Goal: Task Accomplishment & Management: Manage account settings

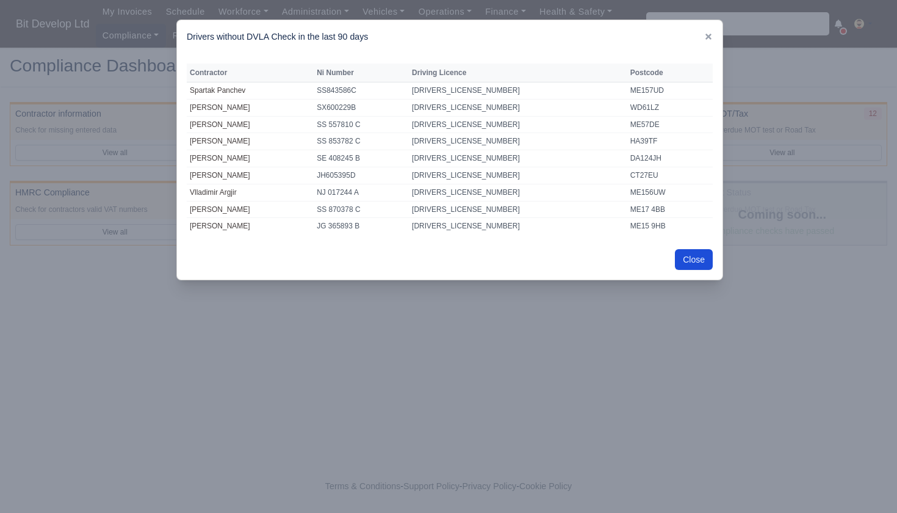
click at [695, 251] on button "Close" at bounding box center [694, 259] width 38 height 21
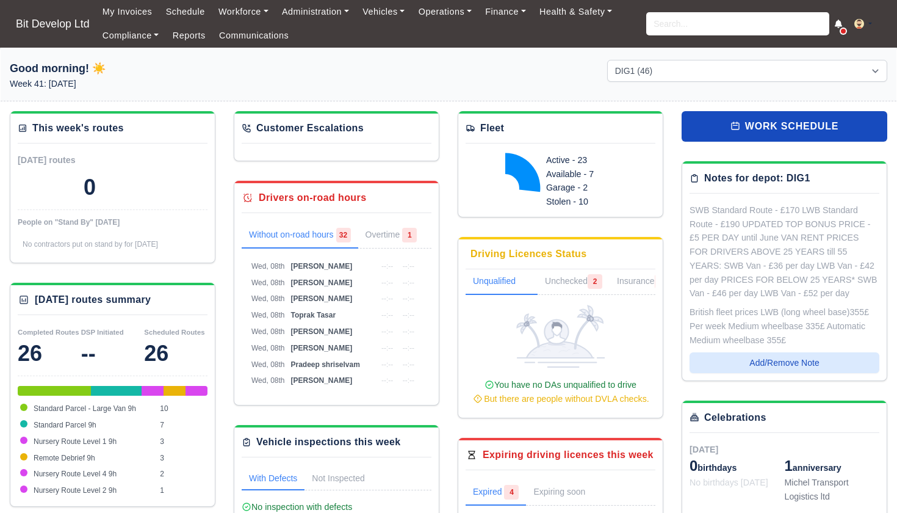
select select "2"
click at [129, 37] on link "Compliance" at bounding box center [131, 36] width 70 height 24
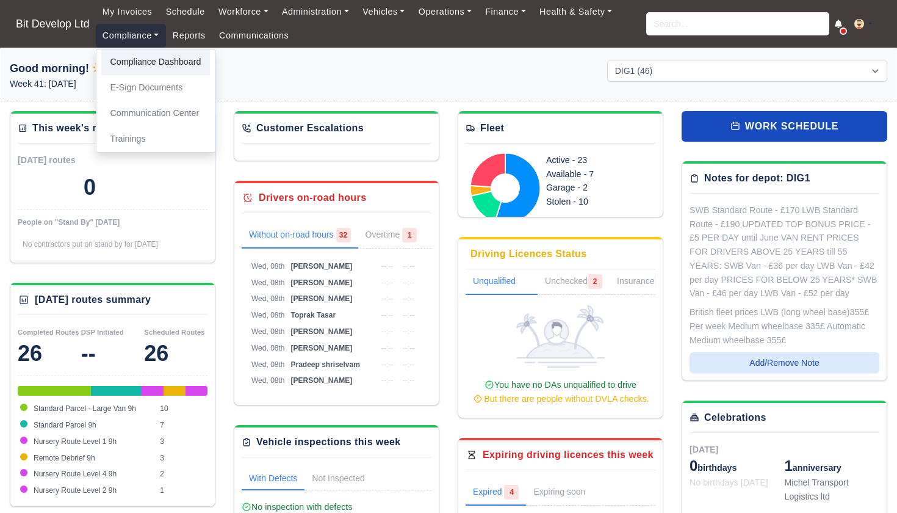
click at [133, 64] on link "Compliance Dashboard" at bounding box center [155, 62] width 109 height 26
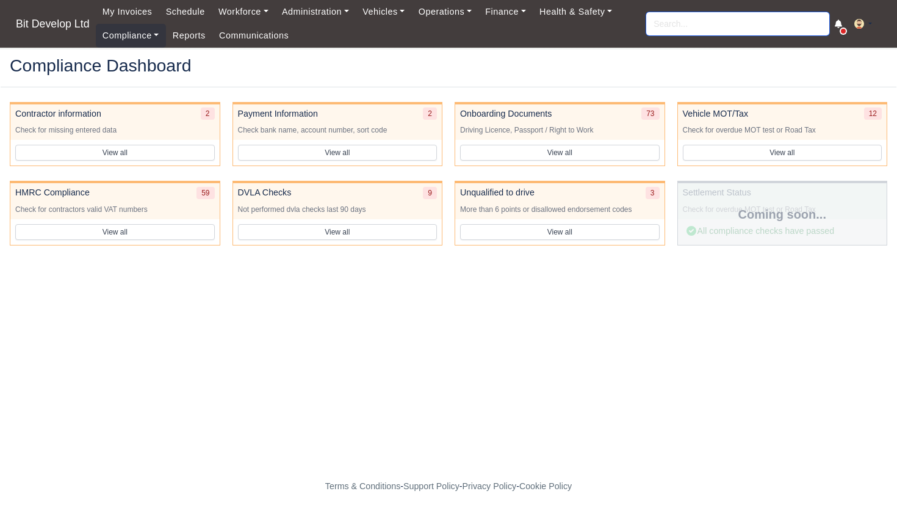
click at [712, 24] on input "search" at bounding box center [737, 23] width 183 height 23
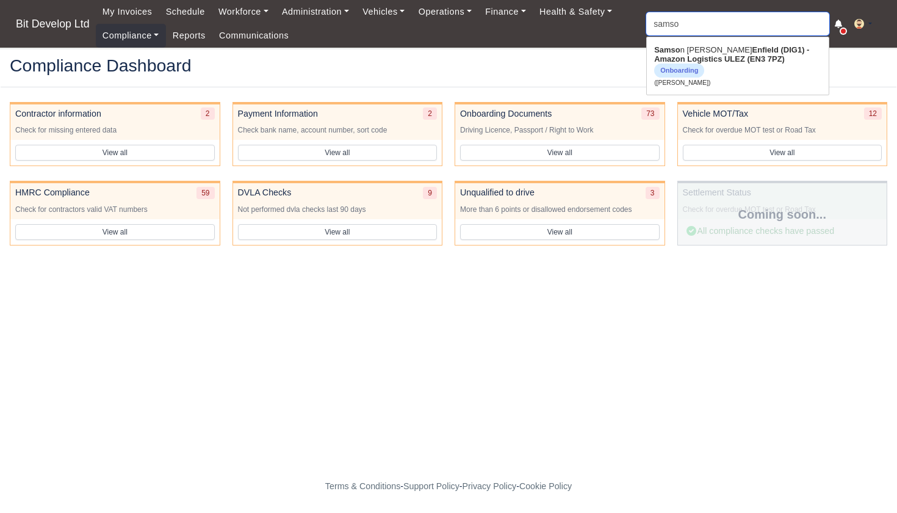
type input "samson"
type input "samson Tsegay"
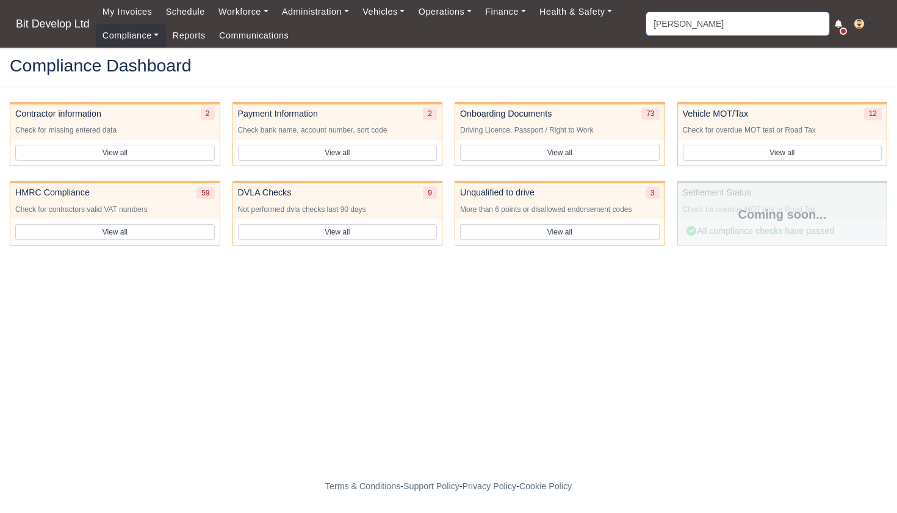
type input "Samson"
type input "[PERSON_NAME]"
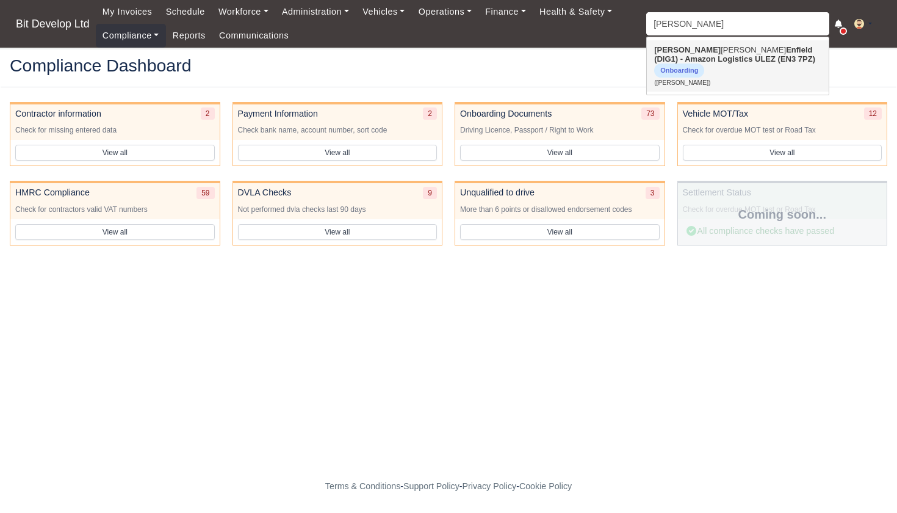
click at [710, 52] on link "Samson Tsegay Enfield (DIG1) - Amazon Logistics ULEZ (EN3 7PZ) Onboarding (Sams…" at bounding box center [738, 65] width 182 height 51
type input "[PERSON_NAME]"
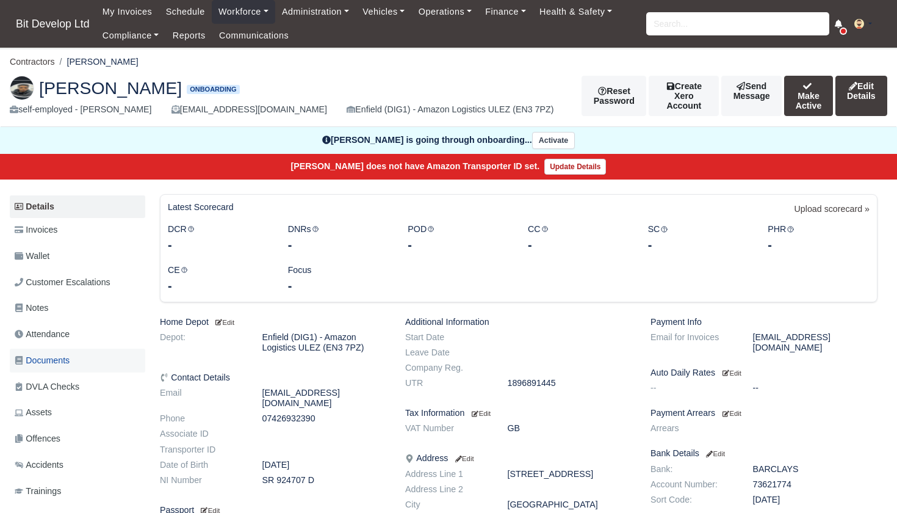
click at [49, 355] on span "Documents" at bounding box center [42, 360] width 55 height 14
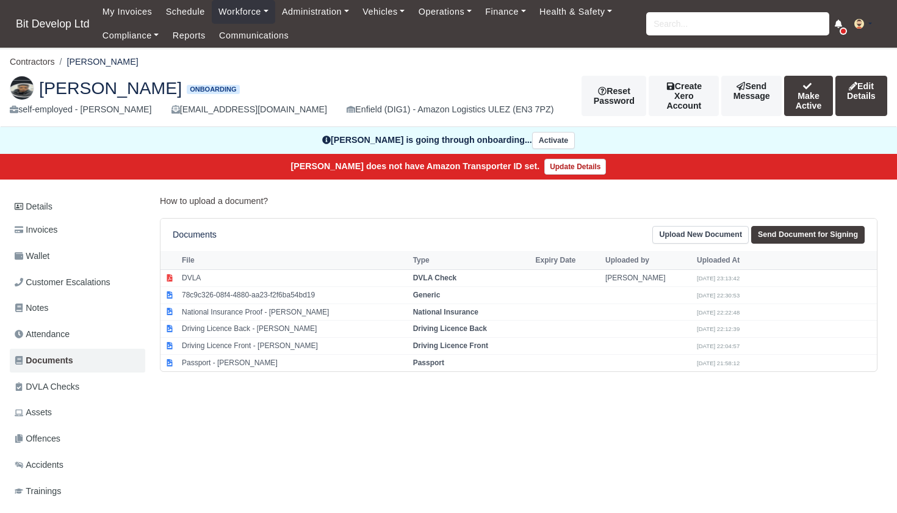
click at [685, 231] on link "Upload New Document" at bounding box center [700, 235] width 96 height 18
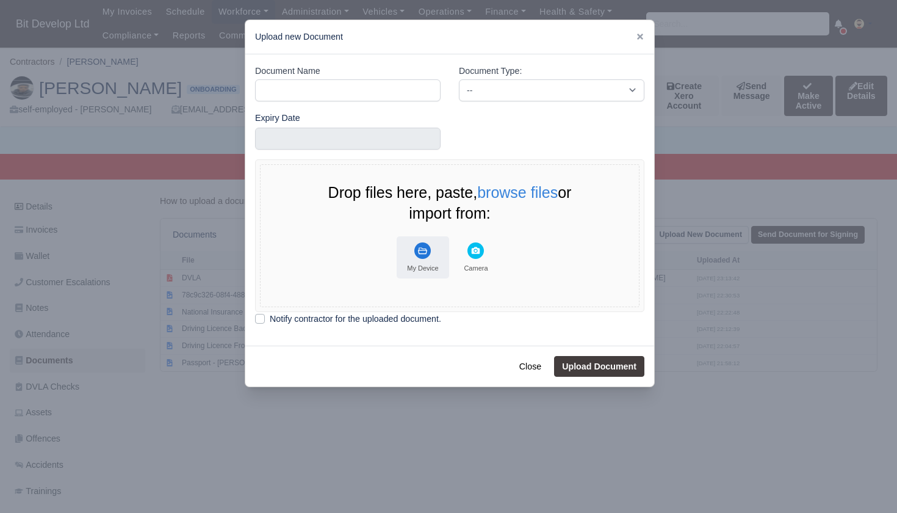
click at [422, 247] on rect "File Uploader" at bounding box center [422, 250] width 16 height 16
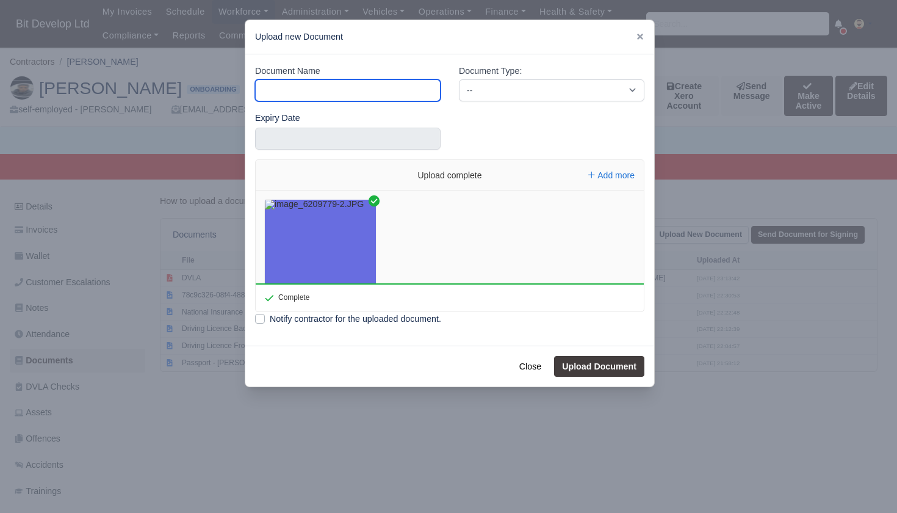
type input "d"
type input "DL"
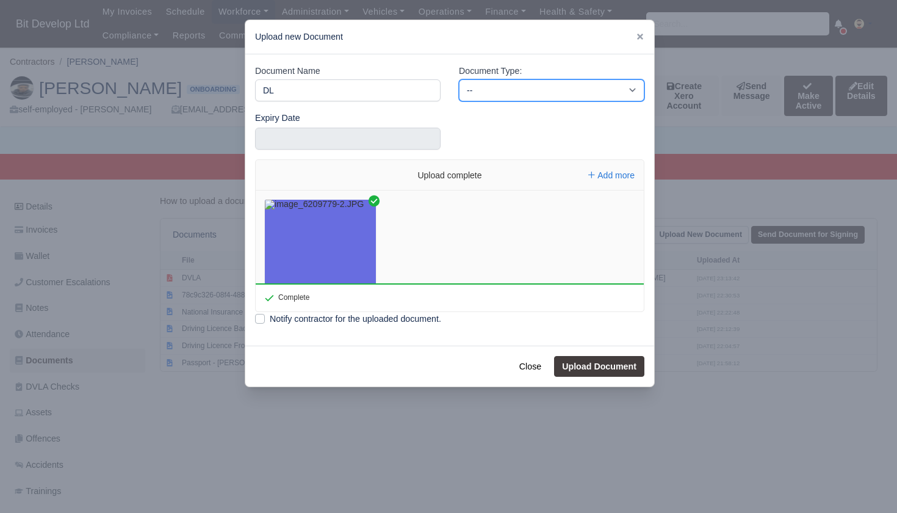
click at [532, 91] on select "-- Accounting Engagement Letter Age Verification Confirmation Background Check …" at bounding box center [552, 90] width 186 height 22
select select "driving-licence-back"
click at [583, 363] on button "Upload Document" at bounding box center [599, 366] width 90 height 21
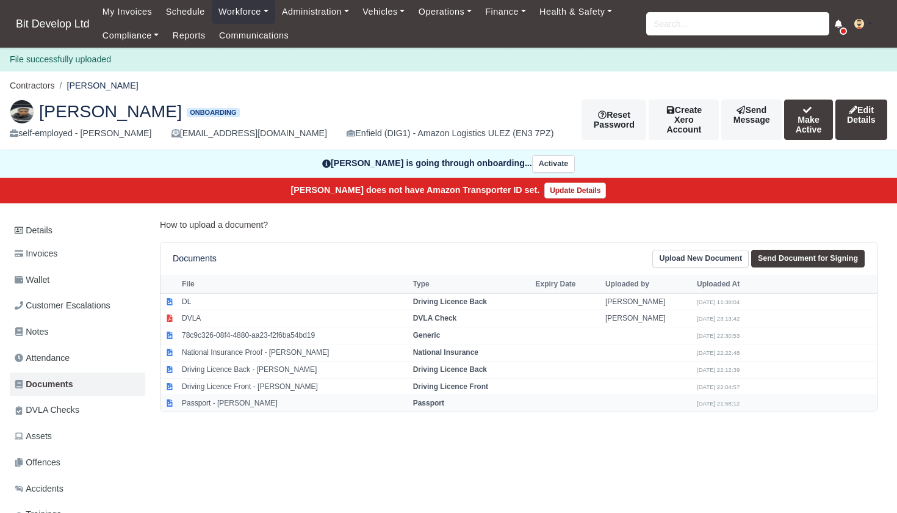
click at [240, 399] on td "Passport - [PERSON_NAME]" at bounding box center [294, 403] width 231 height 16
select select "passport"
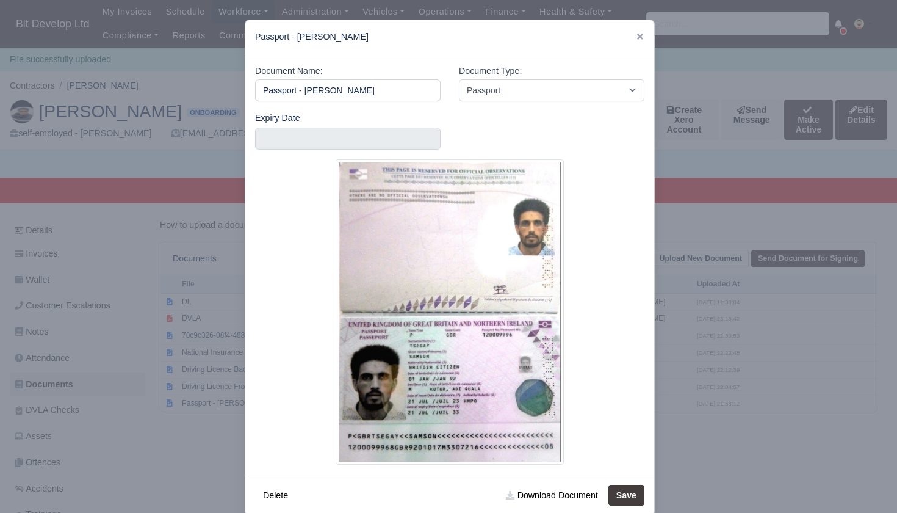
click at [156, 410] on div at bounding box center [448, 256] width 897 height 513
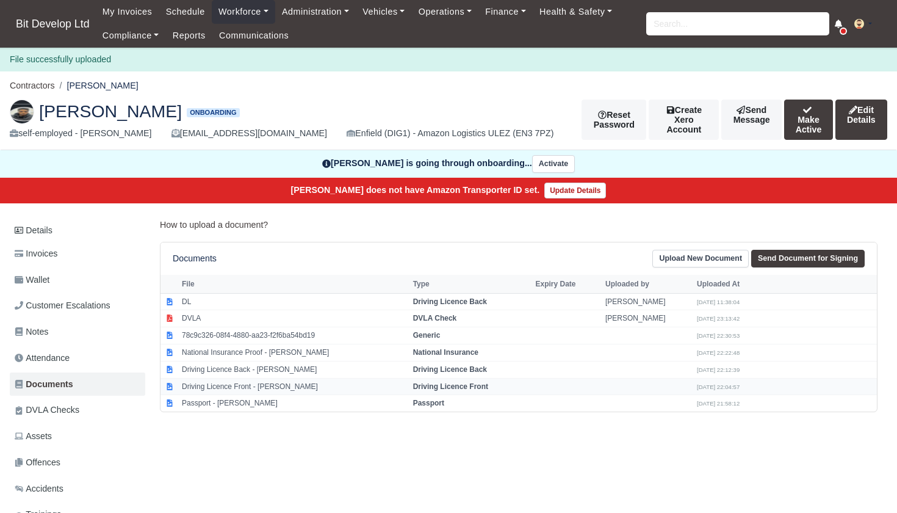
click at [235, 383] on td "Driving Licence Front - [PERSON_NAME]" at bounding box center [294, 386] width 231 height 17
select select "driving-licence-front"
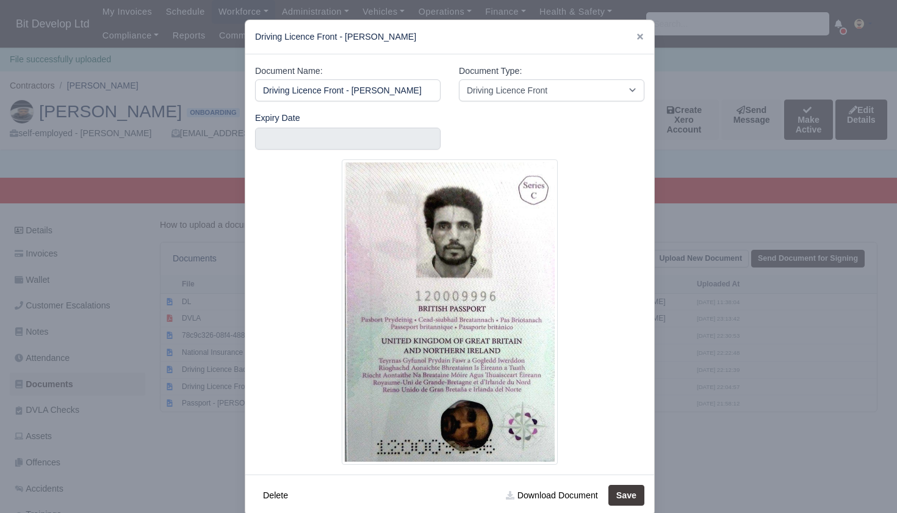
click at [202, 422] on div at bounding box center [448, 256] width 897 height 513
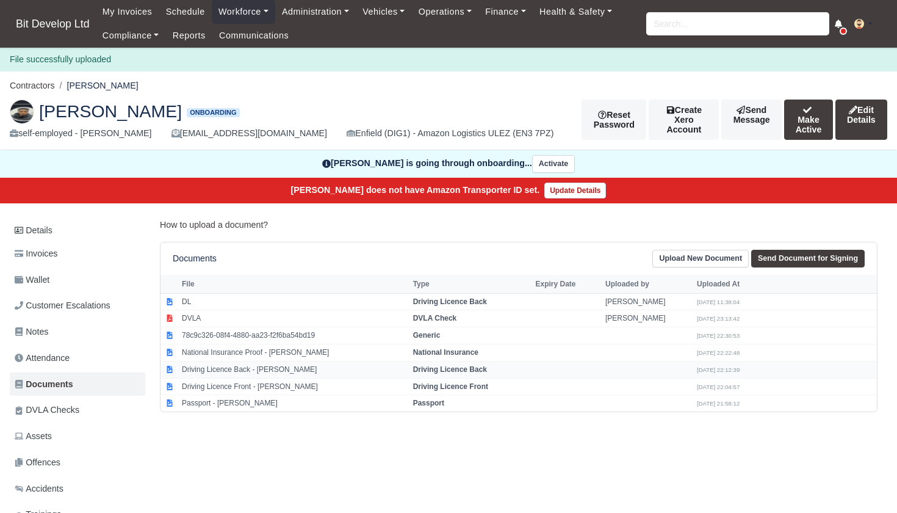
click at [228, 362] on td "Driving Licence Back - [PERSON_NAME]" at bounding box center [294, 369] width 231 height 17
select select "driving-licence-back"
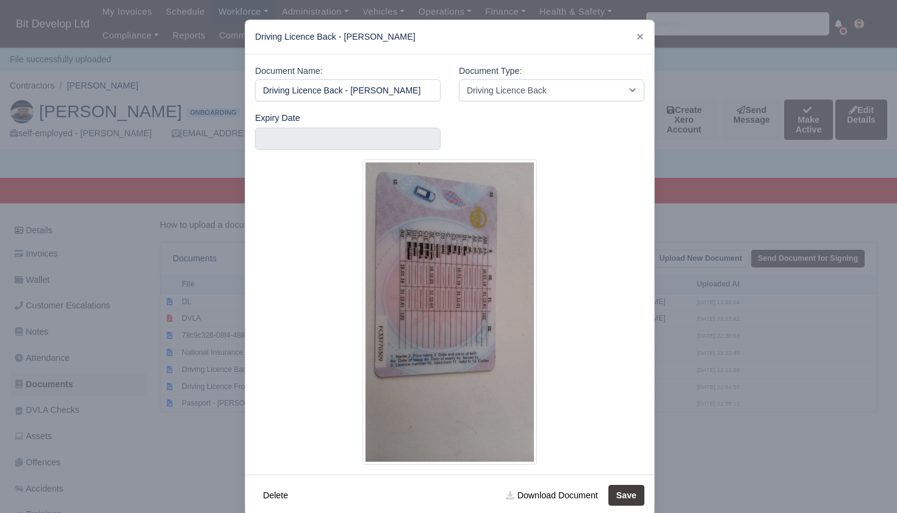
drag, startPoint x: 189, startPoint y: 426, endPoint x: 207, endPoint y: 301, distance: 125.8
click at [189, 426] on div at bounding box center [448, 256] width 897 height 513
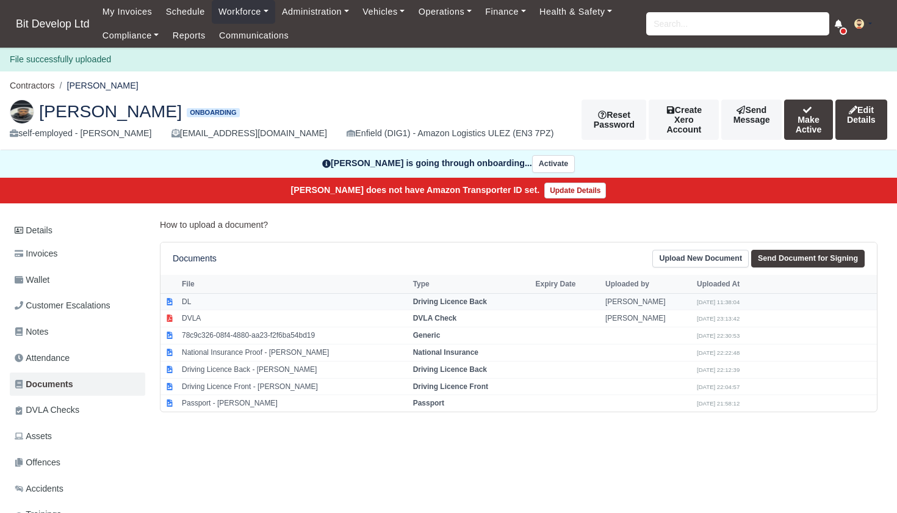
click at [206, 301] on td "DL" at bounding box center [294, 301] width 231 height 17
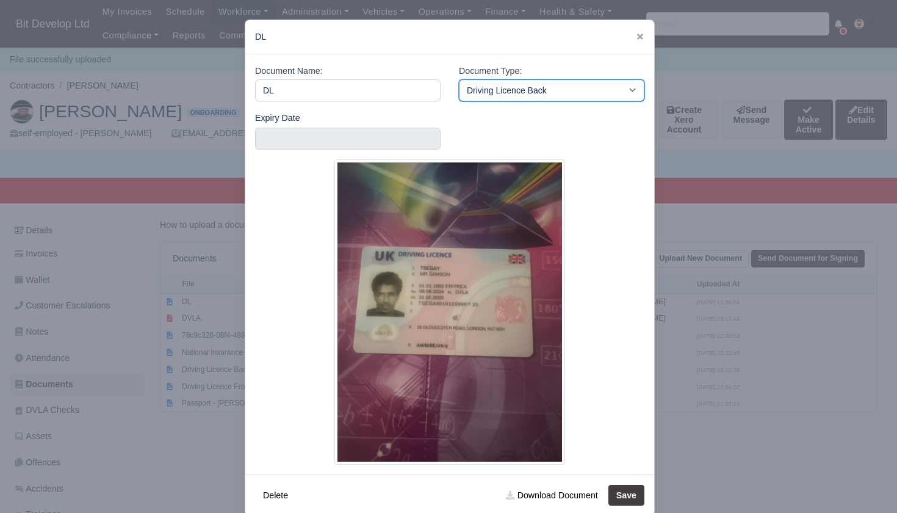
select select "driving-licence-front"
click at [624, 487] on button "Save" at bounding box center [626, 495] width 36 height 21
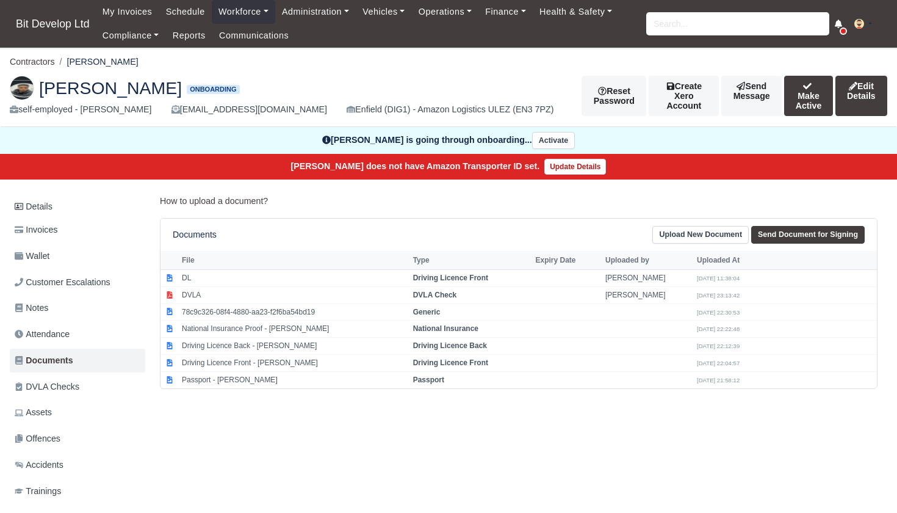
click at [688, 231] on link "Upload New Document" at bounding box center [700, 235] width 96 height 18
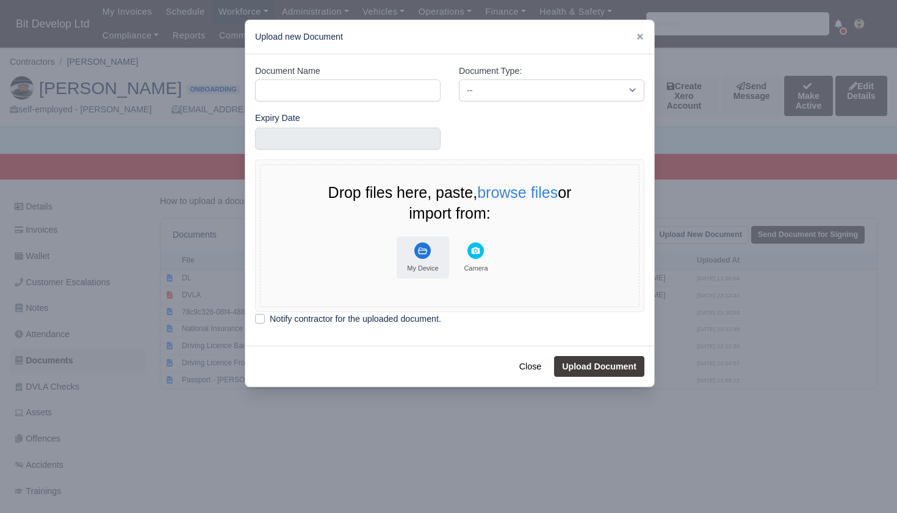
click at [431, 258] on button "My Device" at bounding box center [423, 257] width 52 height 42
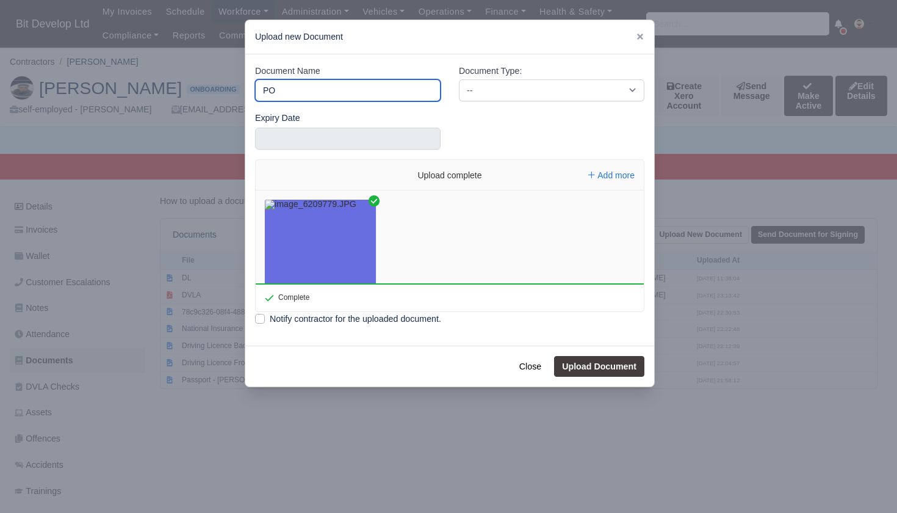
type input "POA"
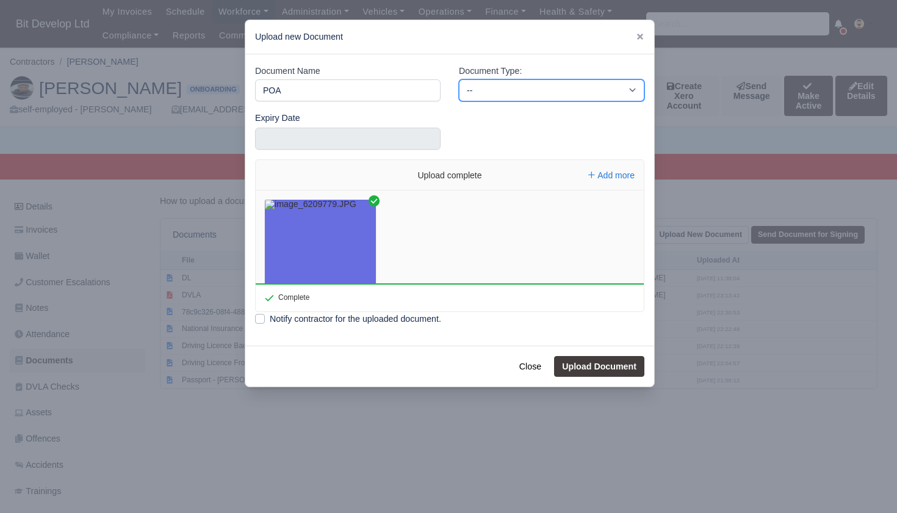
click at [514, 87] on select "-- Accounting Engagement Letter Age Verification Confirmation Background Check …" at bounding box center [552, 90] width 186 height 22
select select "proof-of-address"
click at [588, 367] on button "Upload Document" at bounding box center [599, 366] width 90 height 21
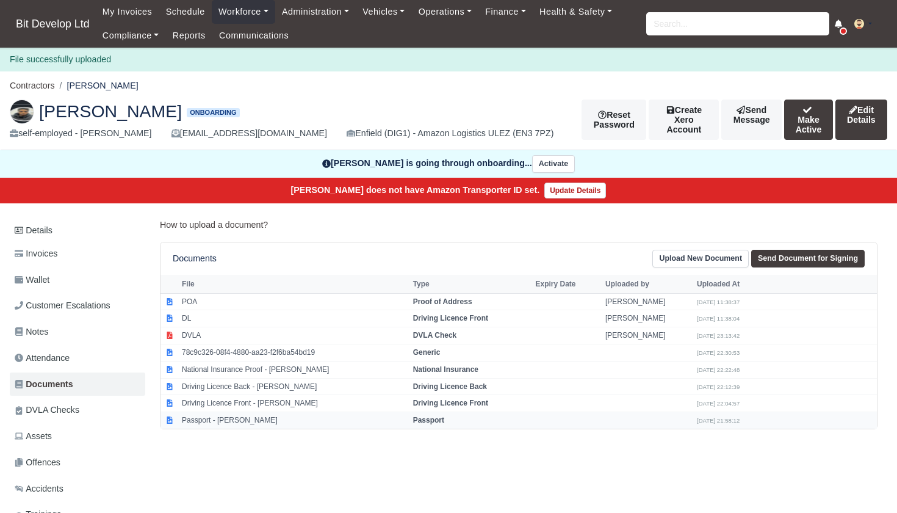
click at [244, 414] on td "Passport - Samson Tsegay" at bounding box center [294, 420] width 231 height 16
select select "passport"
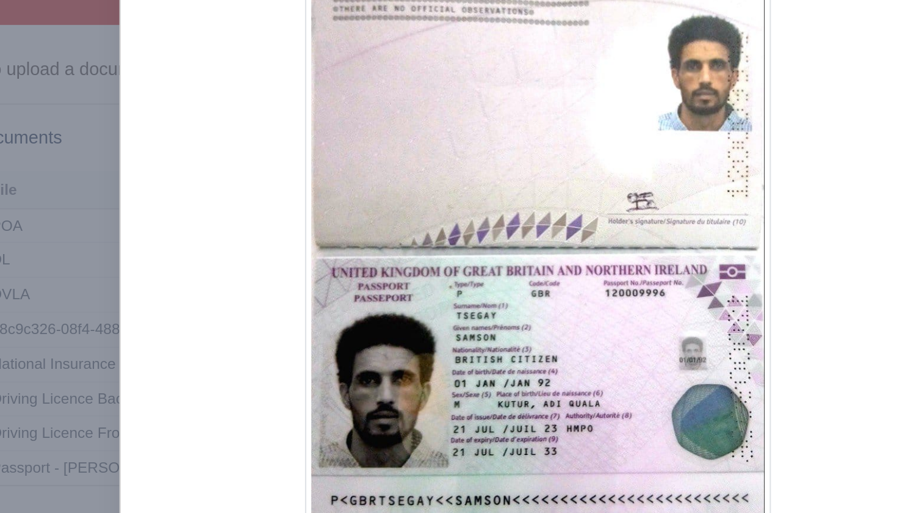
scroll to position [13, 4]
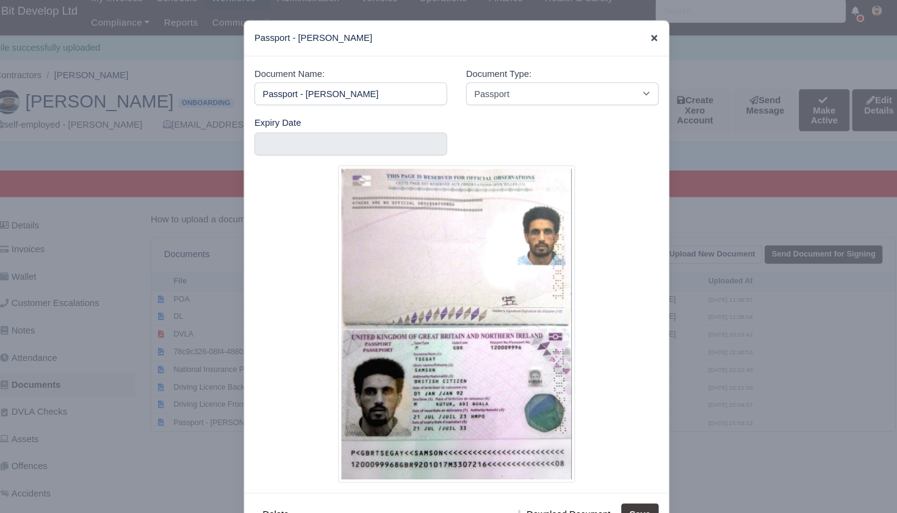
click at [636, 35] on icon at bounding box center [640, 36] width 9 height 9
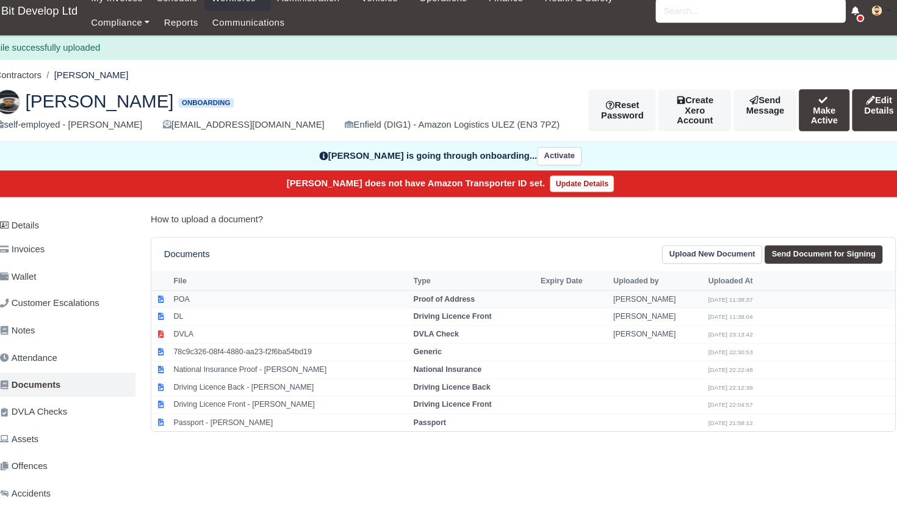
click at [195, 283] on td "POA" at bounding box center [290, 288] width 231 height 17
select select "proof-of-address"
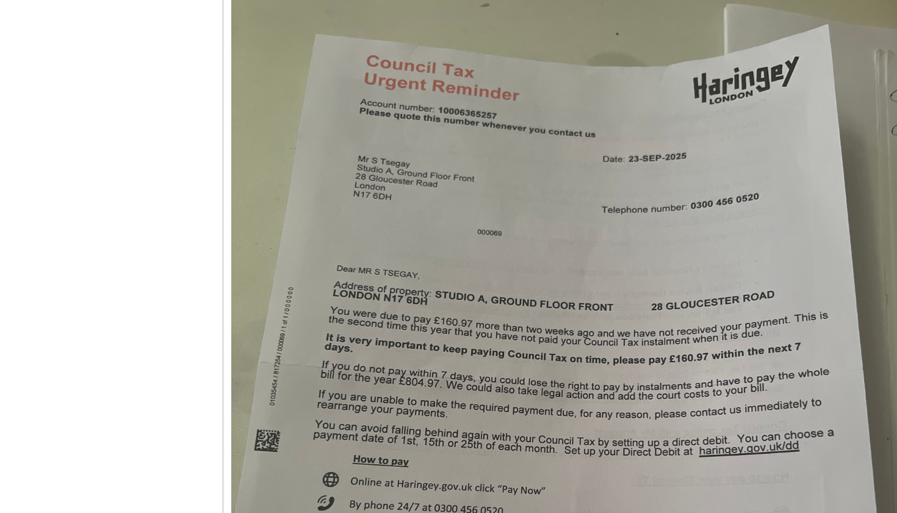
scroll to position [63, 5]
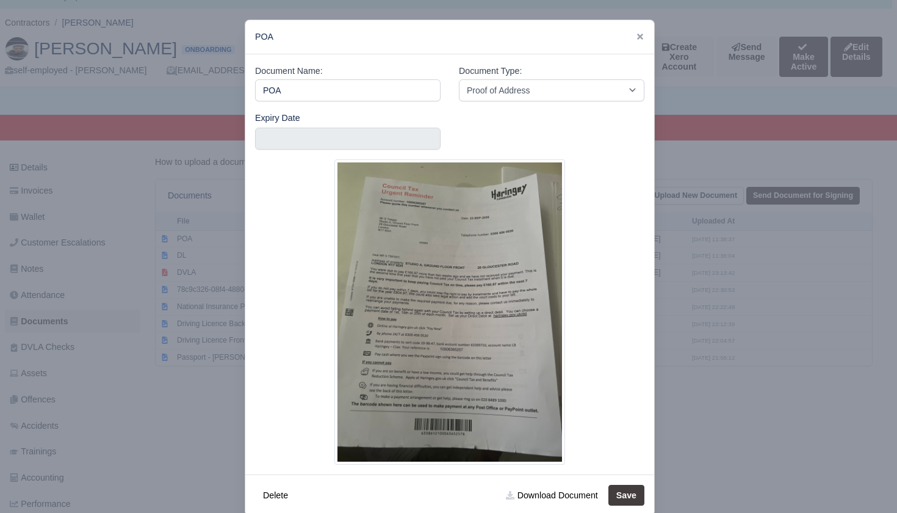
click at [175, 215] on div at bounding box center [448, 256] width 897 height 513
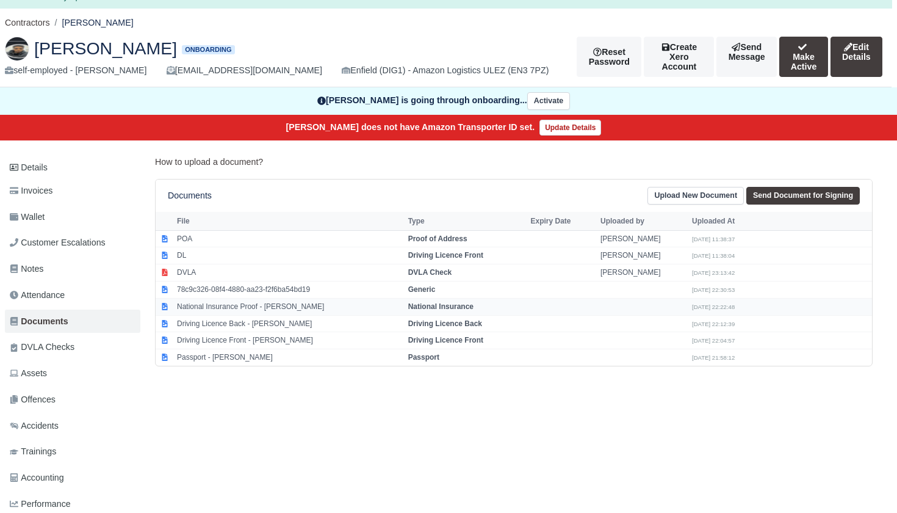
click at [266, 298] on td "National Insurance Proof - Samson Tsegay" at bounding box center [289, 306] width 231 height 17
select select "national-insurance"
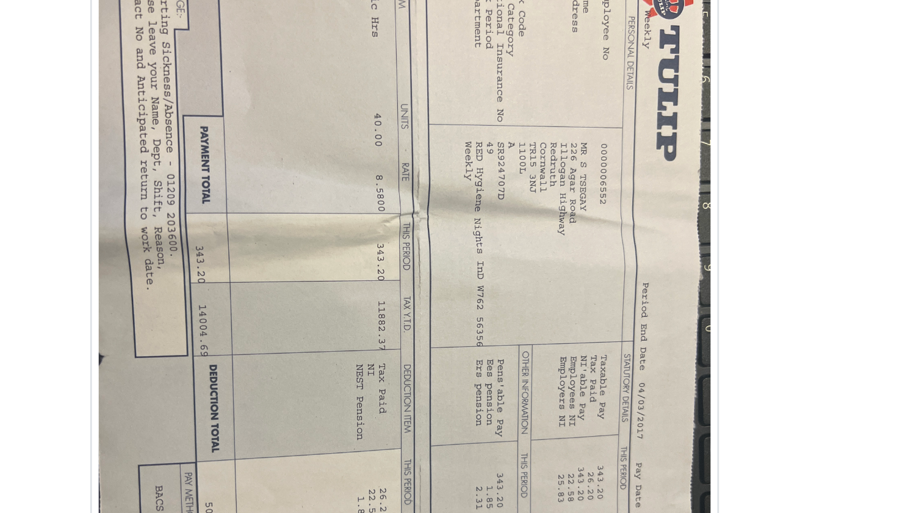
scroll to position [32, 4]
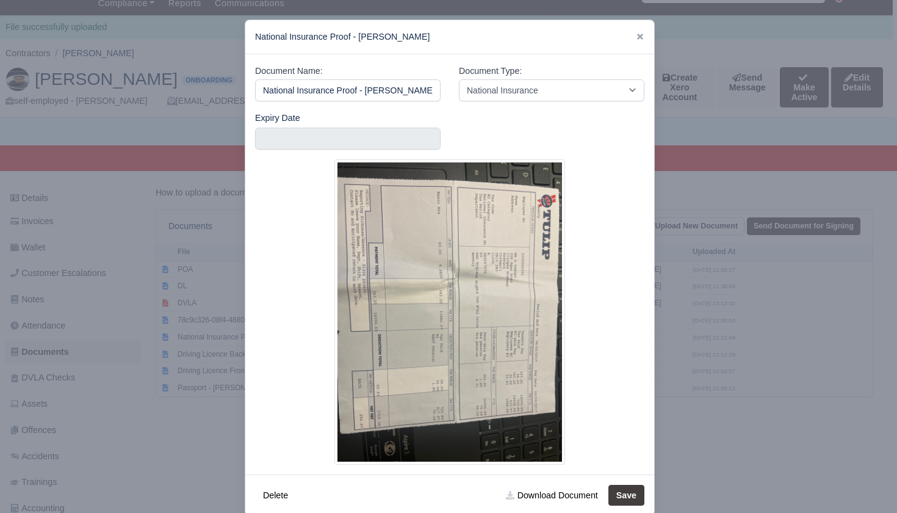
click at [176, 350] on div at bounding box center [448, 256] width 897 height 513
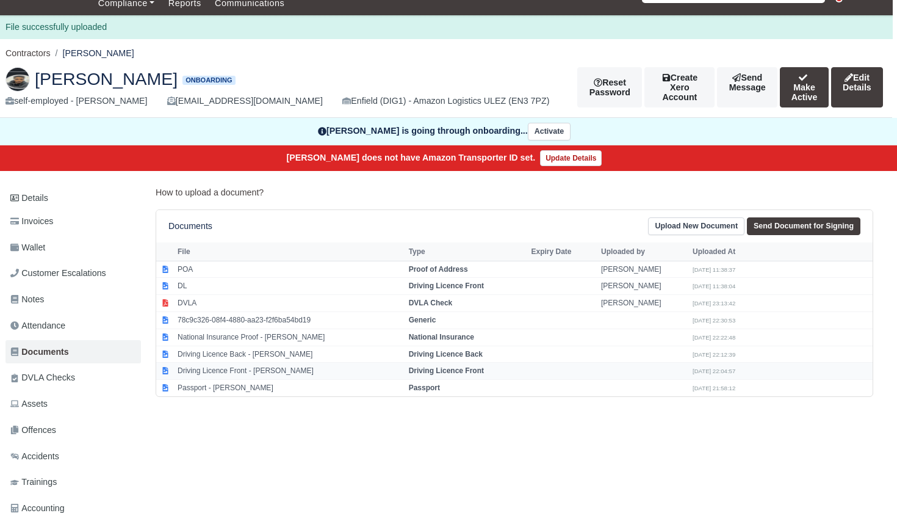
click at [242, 363] on td "Driving Licence Front - Samson Tsegay" at bounding box center [290, 371] width 231 height 17
select select "driving-licence-front"
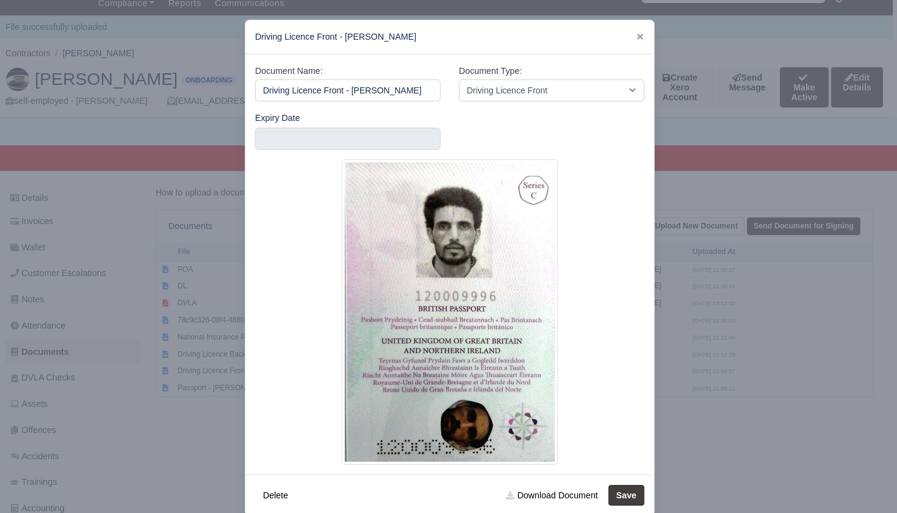
click at [165, 357] on div at bounding box center [448, 256] width 897 height 513
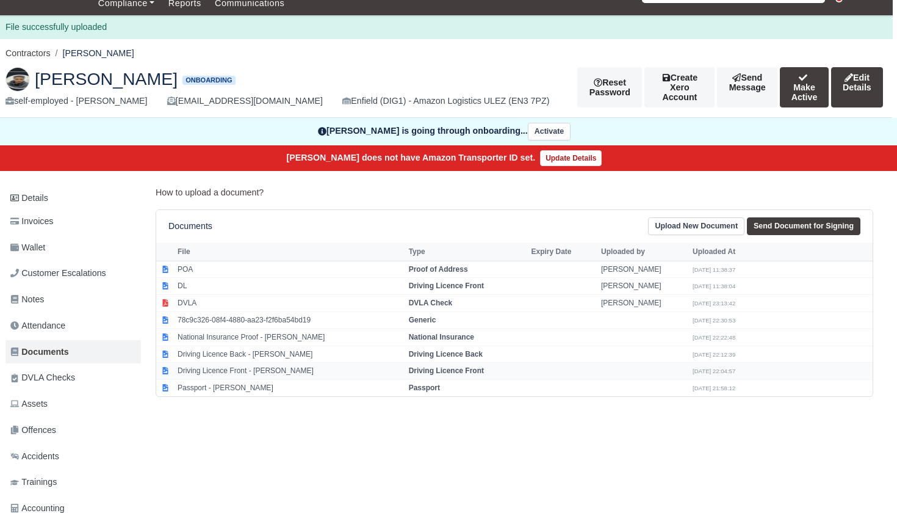
click at [236, 363] on td "Driving Licence Front - Samson Tsegay" at bounding box center [290, 371] width 231 height 17
select select "driving-licence-front"
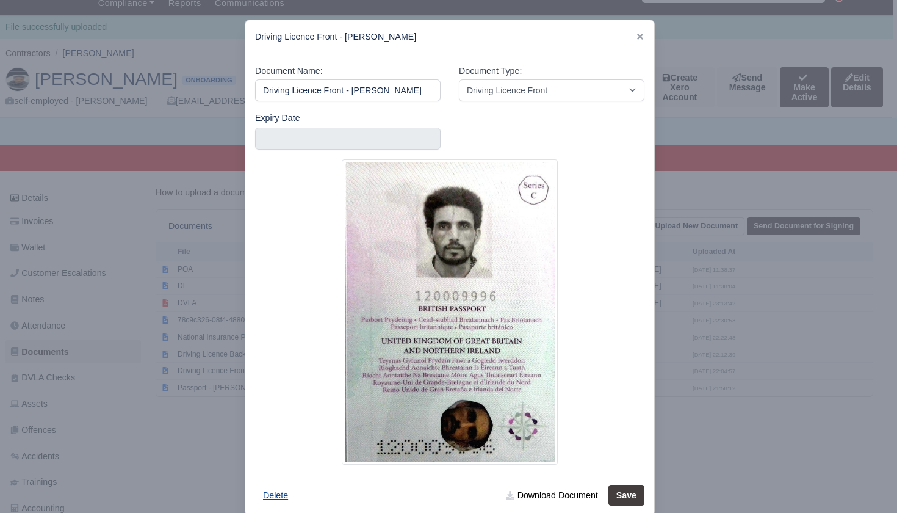
click at [275, 494] on button "Delete" at bounding box center [275, 495] width 41 height 21
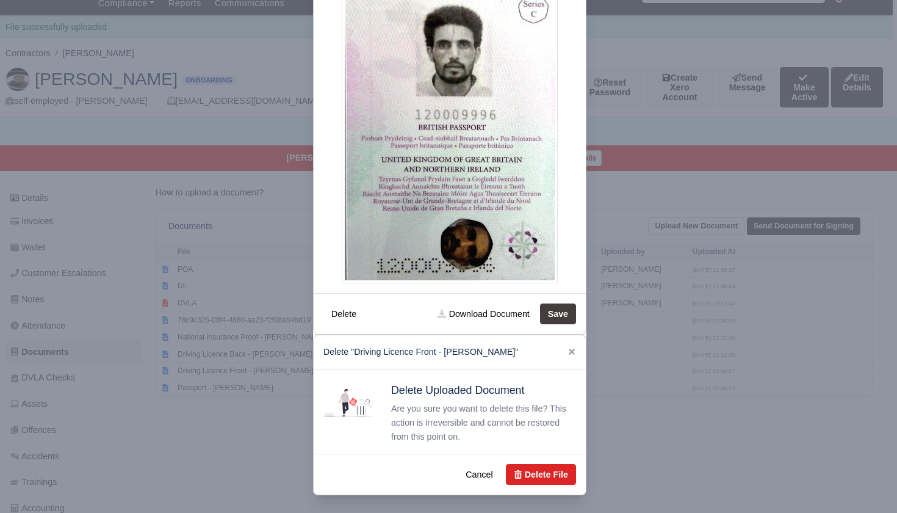
scroll to position [181, 0]
click at [542, 476] on button "Delete File" at bounding box center [541, 474] width 70 height 21
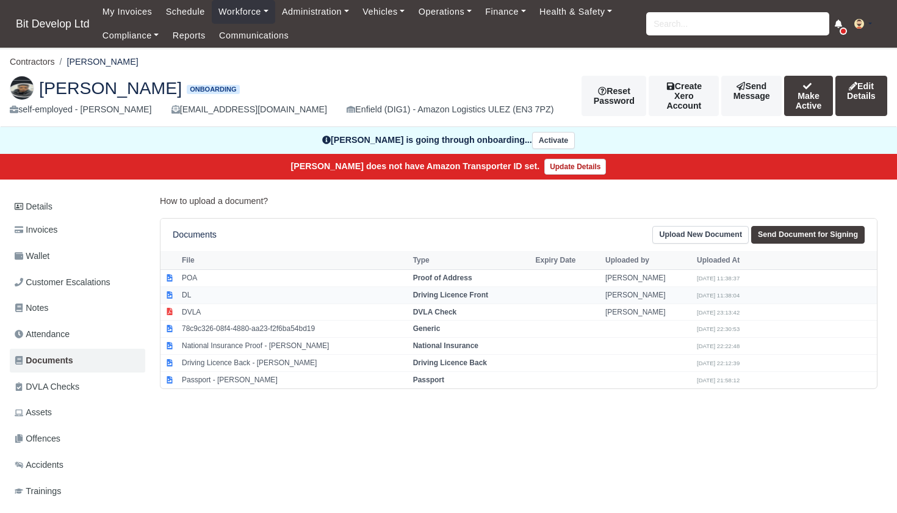
click at [213, 292] on td "DL" at bounding box center [294, 294] width 231 height 17
select select "driving-licence-front"
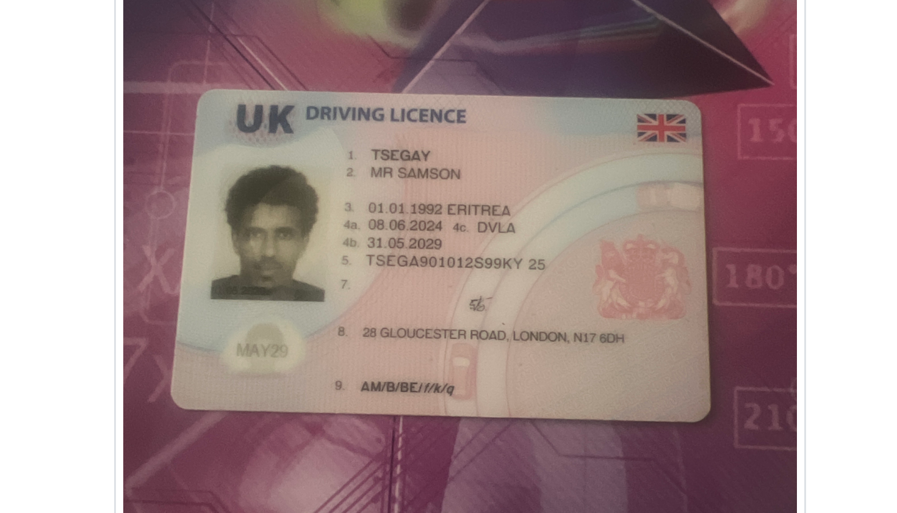
scroll to position [94, 4]
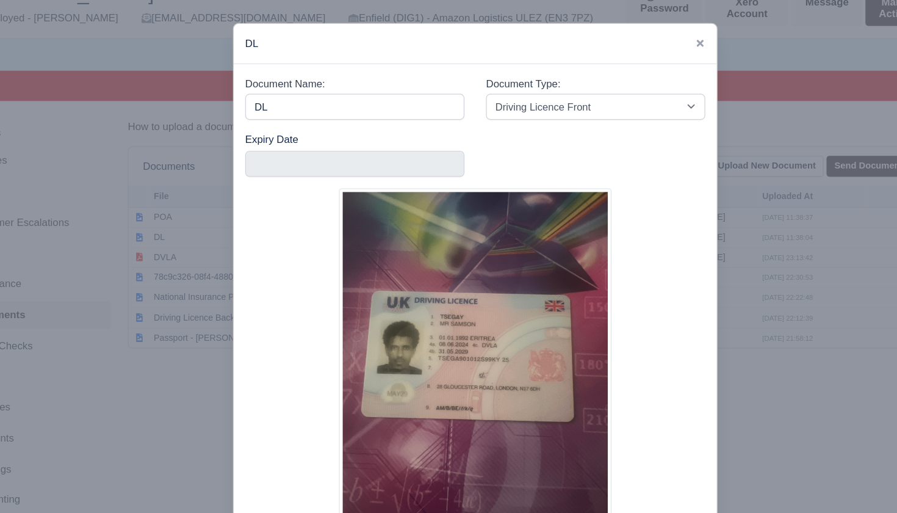
click at [673, 60] on div at bounding box center [448, 256] width 897 height 513
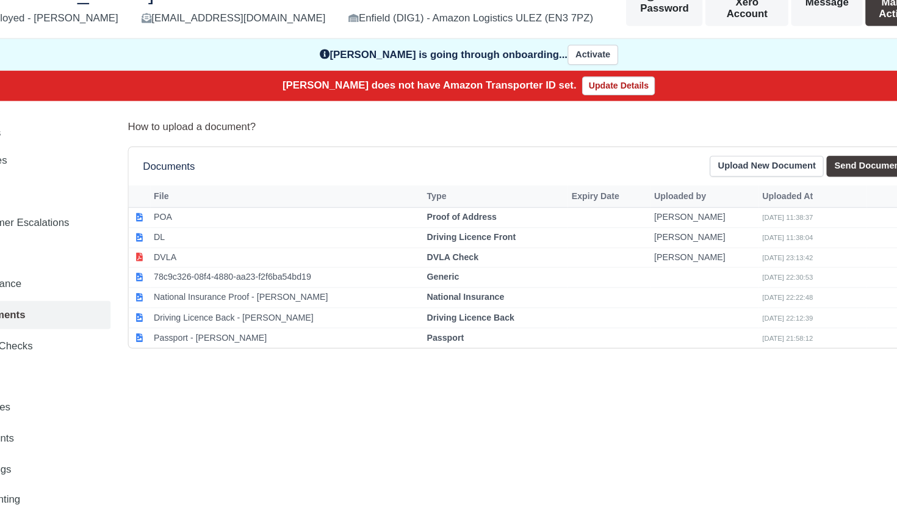
scroll to position [68, 0]
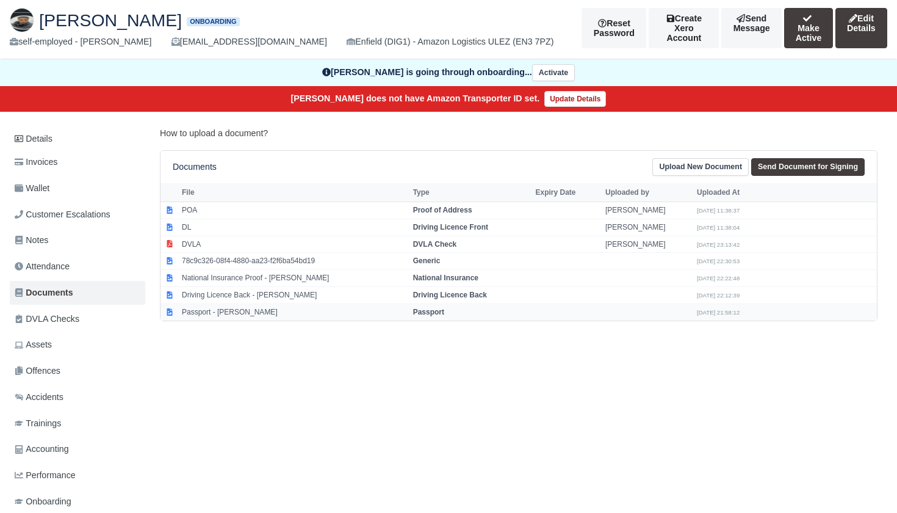
click at [431, 308] on strong "Passport" at bounding box center [428, 312] width 31 height 9
select select "passport"
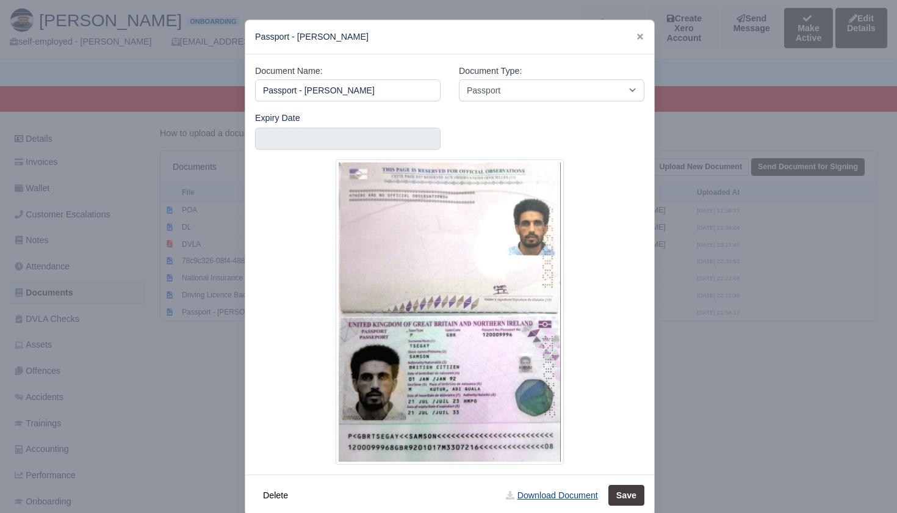
click at [541, 499] on link "Download Document" at bounding box center [551, 495] width 107 height 21
click at [641, 34] on icon at bounding box center [640, 36] width 9 height 9
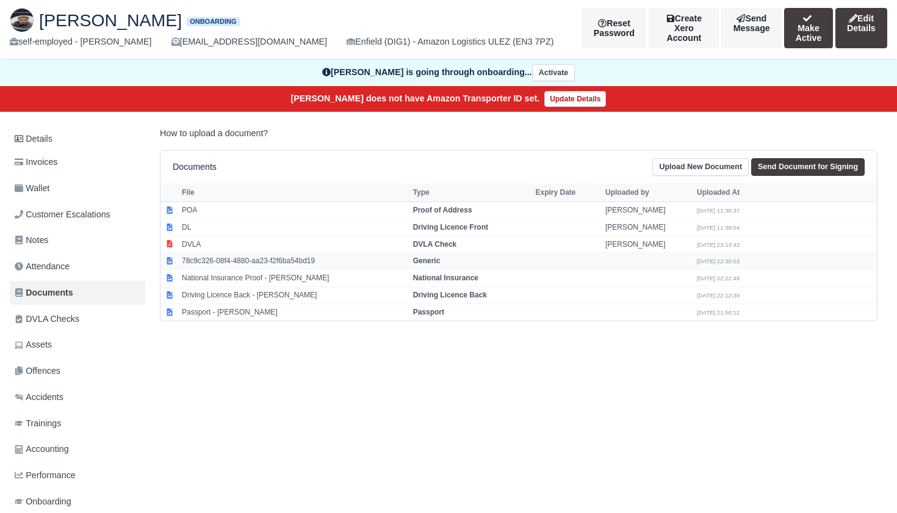
click at [244, 256] on td "78c9c326-08f4-4880-aa23-f2f6ba54bd19" at bounding box center [294, 261] width 231 height 17
select select "generic"
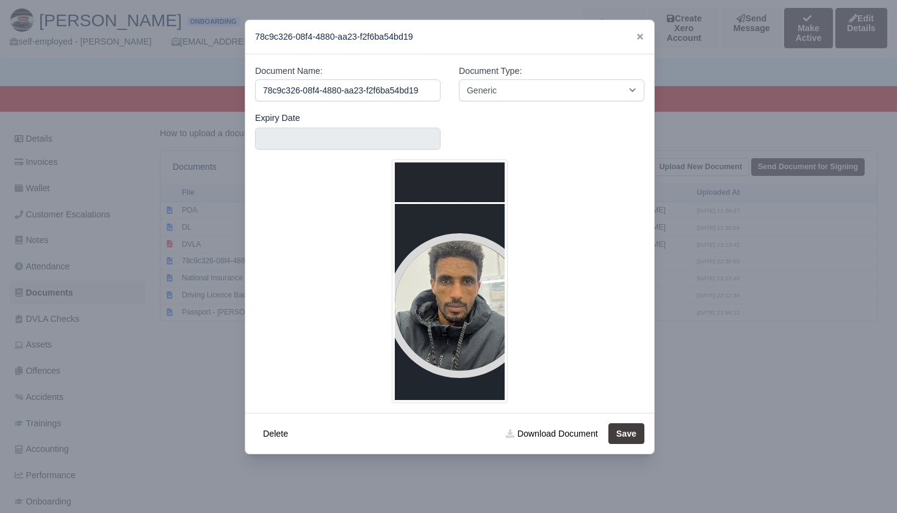
drag, startPoint x: 162, startPoint y: 352, endPoint x: 204, endPoint y: 206, distance: 151.2
click at [162, 352] on div at bounding box center [448, 256] width 897 height 513
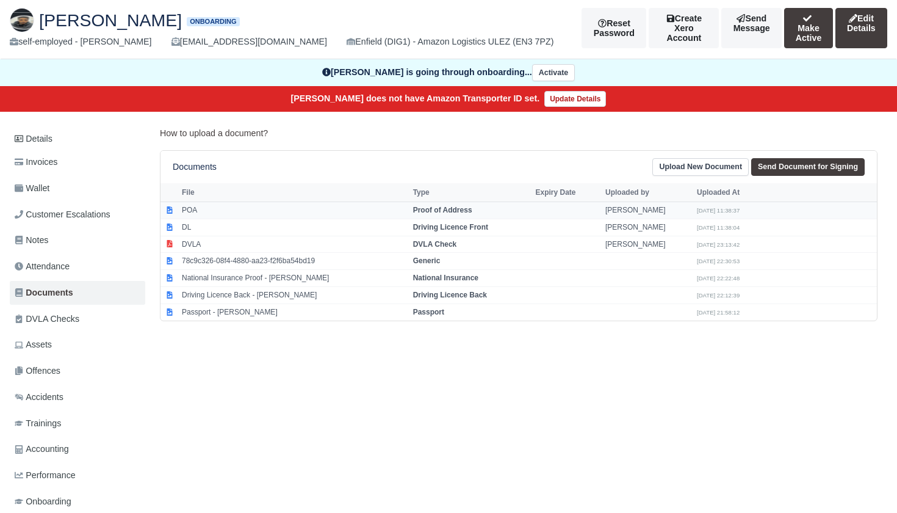
click at [200, 207] on td "POA" at bounding box center [294, 209] width 231 height 17
select select "proof-of-address"
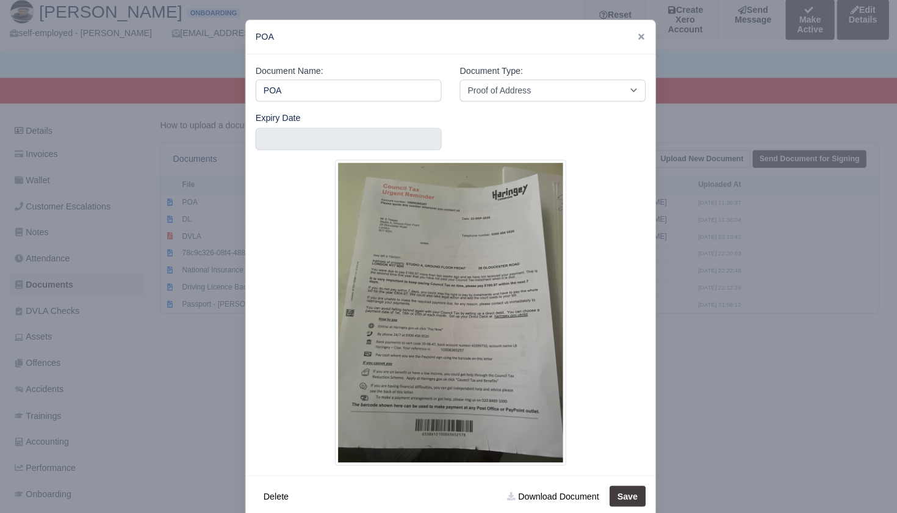
scroll to position [76, 0]
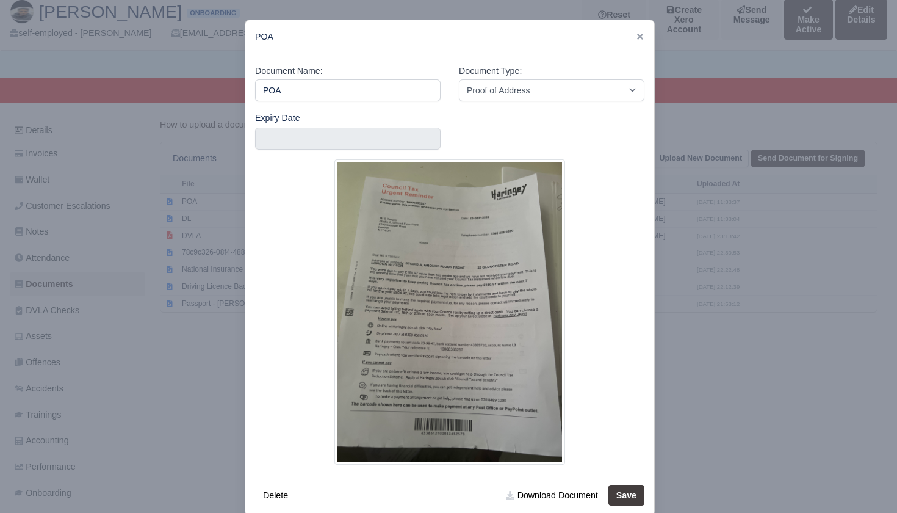
click at [200, 332] on div at bounding box center [448, 256] width 897 height 513
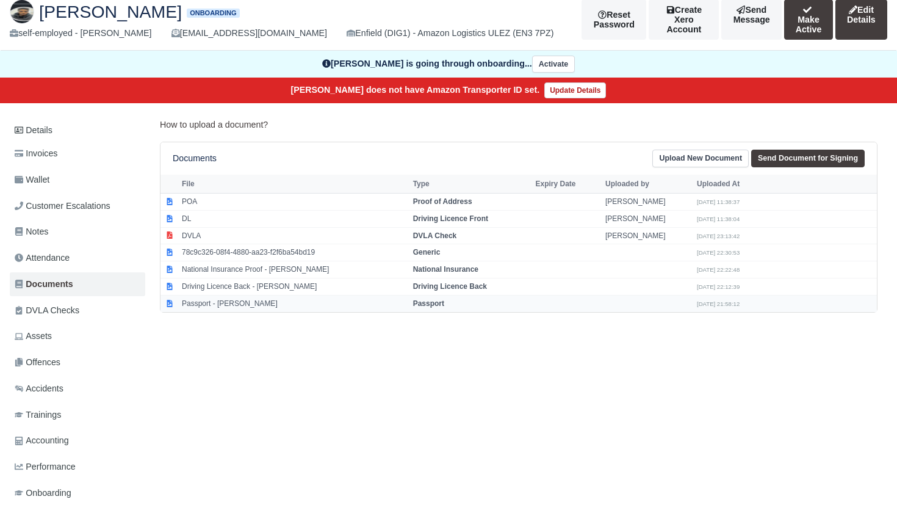
click at [257, 296] on td "Passport - Samson Tsegay" at bounding box center [294, 303] width 231 height 16
select select "passport"
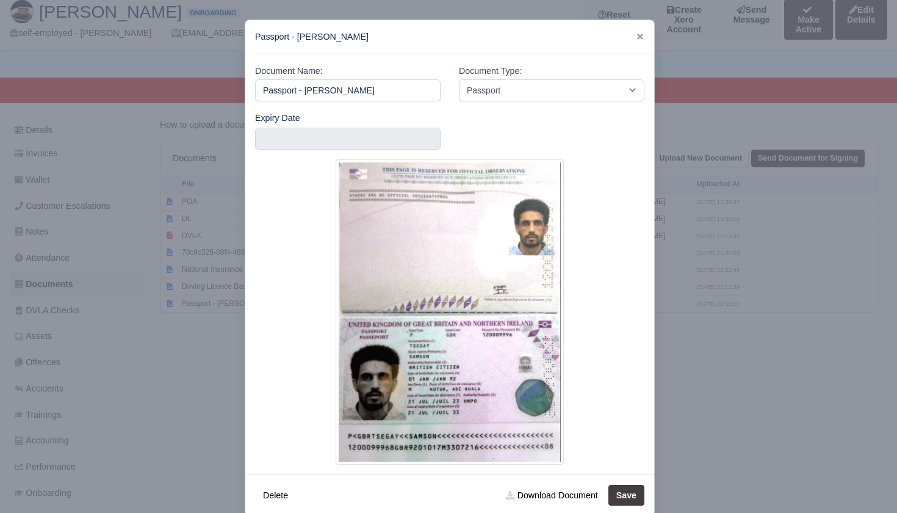
click at [209, 363] on div at bounding box center [448, 256] width 897 height 513
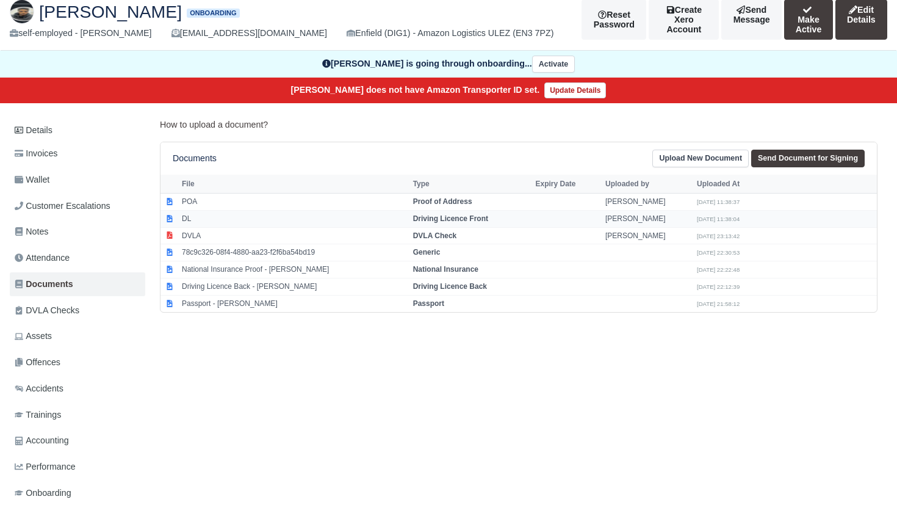
click at [205, 217] on td "DL" at bounding box center [294, 218] width 231 height 17
select select "driving-licence-front"
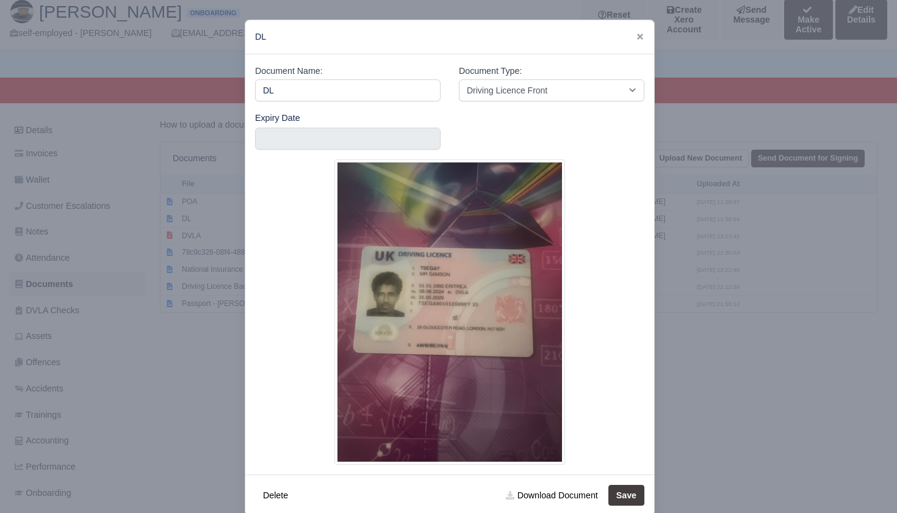
click at [206, 384] on div at bounding box center [448, 256] width 897 height 513
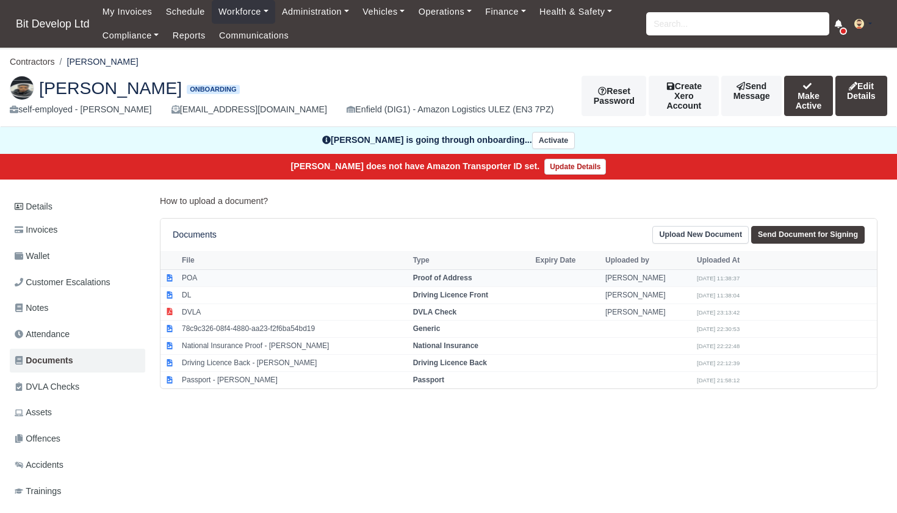
scroll to position [0, 0]
click at [709, 21] on input "search" at bounding box center [737, 23] width 183 height 23
type input "s"
type input "kiet"
type input "kiet Lam"
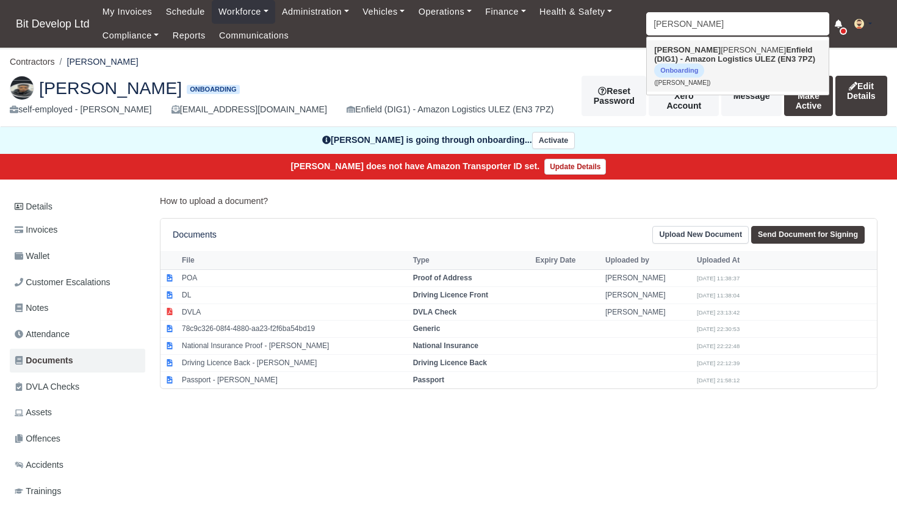
click at [707, 48] on strong "Enfield (DIG1) - Amazon Logistics ULEZ (EN3 7PZ)" at bounding box center [734, 54] width 161 height 18
type input "[PERSON_NAME]"
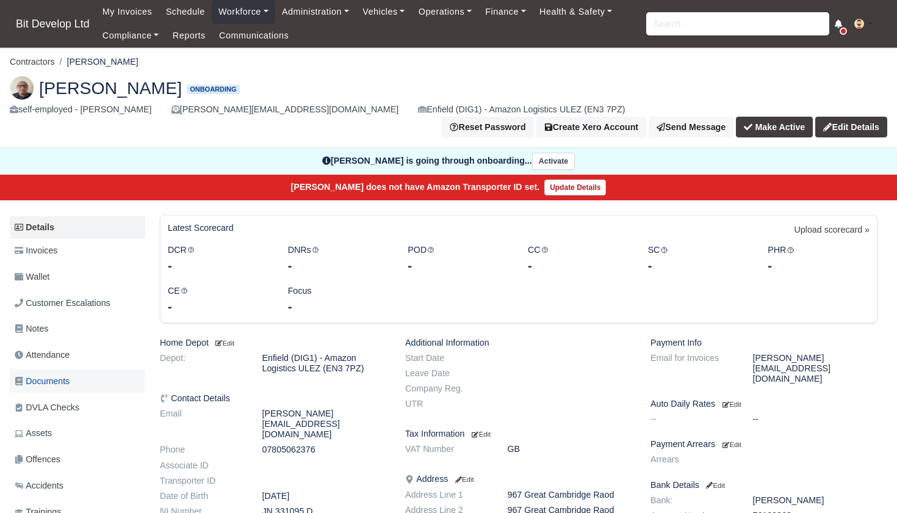
click at [48, 374] on span "Documents" at bounding box center [42, 381] width 55 height 14
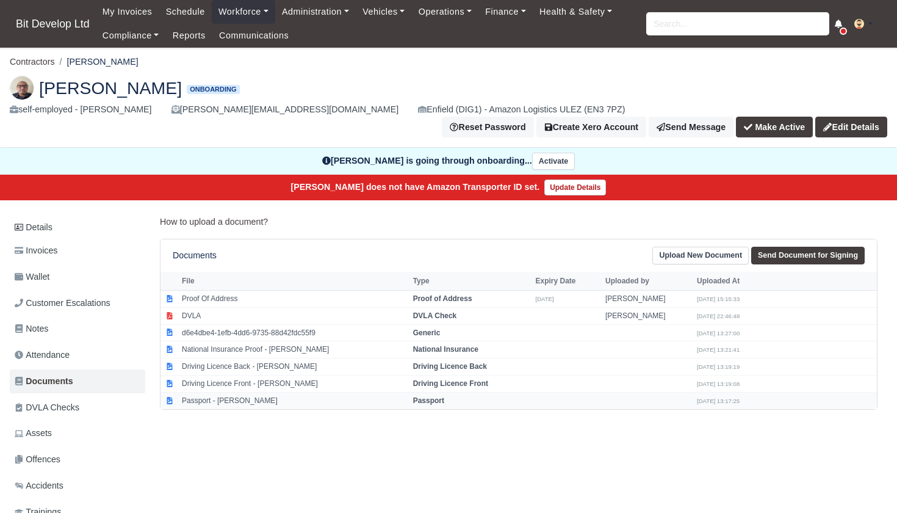
click at [233, 392] on td "Passport - [PERSON_NAME]" at bounding box center [294, 400] width 231 height 16
select select "passport"
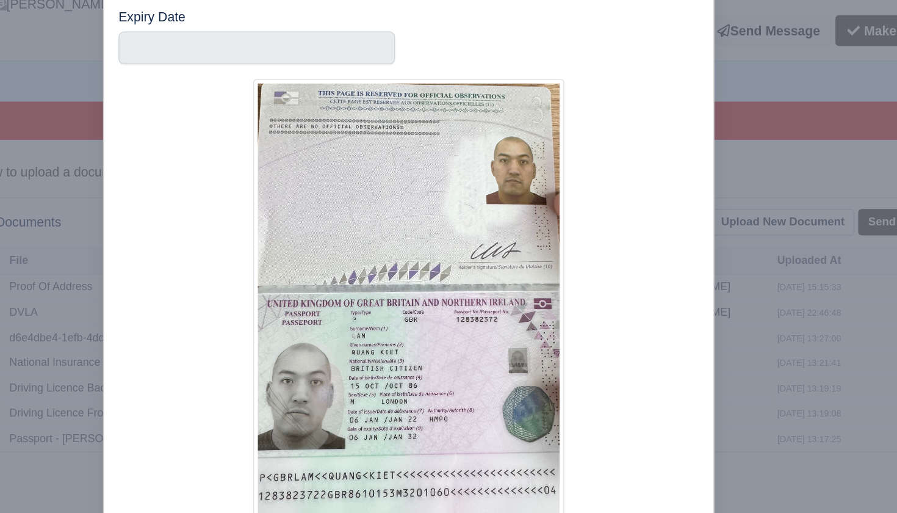
scroll to position [0, 4]
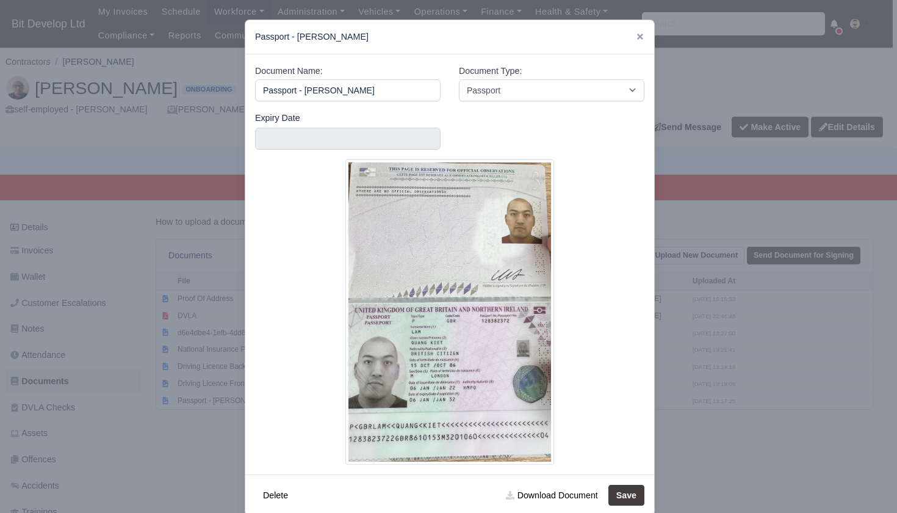
click at [153, 442] on div at bounding box center [448, 256] width 897 height 513
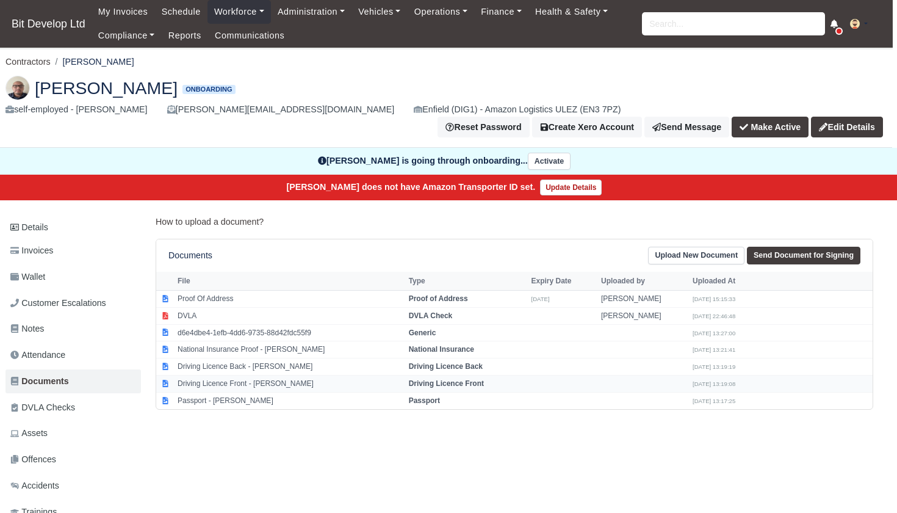
click at [245, 375] on td "Driving Licence Front - [PERSON_NAME]" at bounding box center [290, 383] width 231 height 17
select select "driving-licence-front"
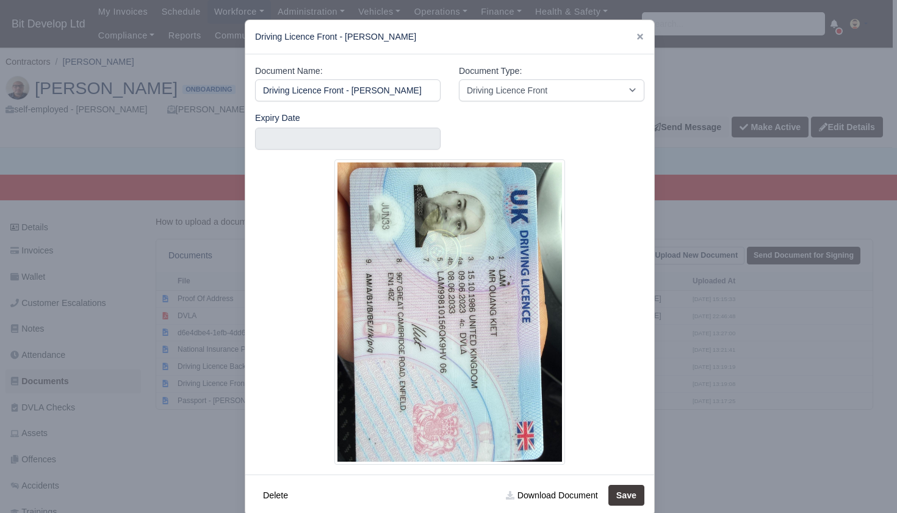
click at [190, 384] on div at bounding box center [448, 256] width 897 height 513
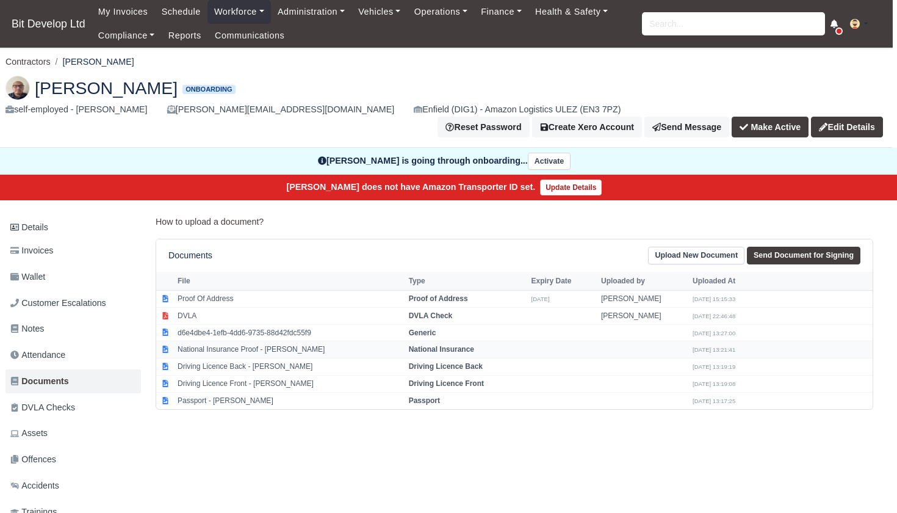
click at [228, 341] on td "National Insurance Proof - [PERSON_NAME]" at bounding box center [290, 349] width 231 height 17
select select "national-insurance"
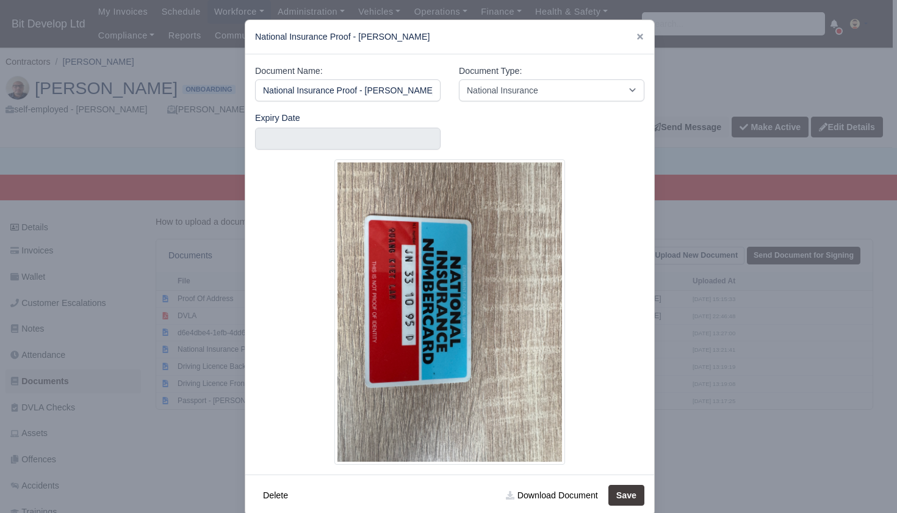
click at [197, 390] on div at bounding box center [448, 256] width 897 height 513
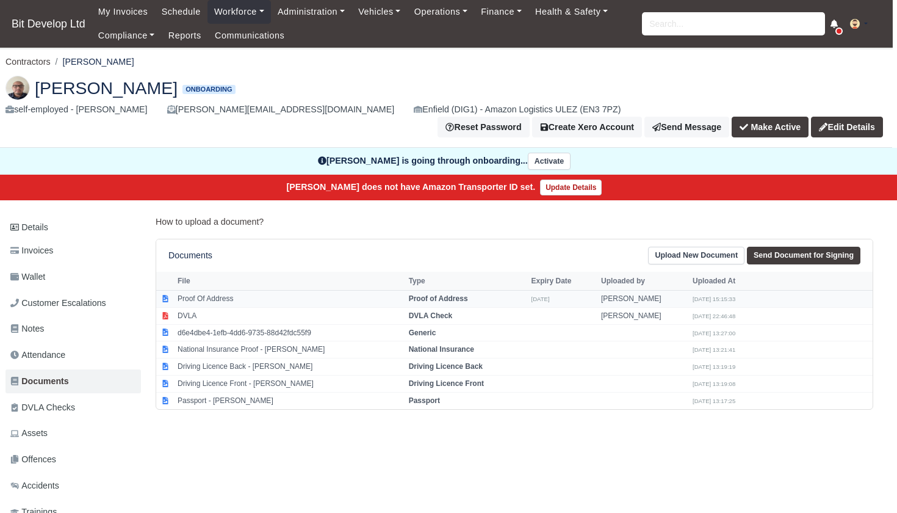
click at [211, 290] on td "Proof Of Address" at bounding box center [290, 298] width 231 height 17
select select "proof-of-address"
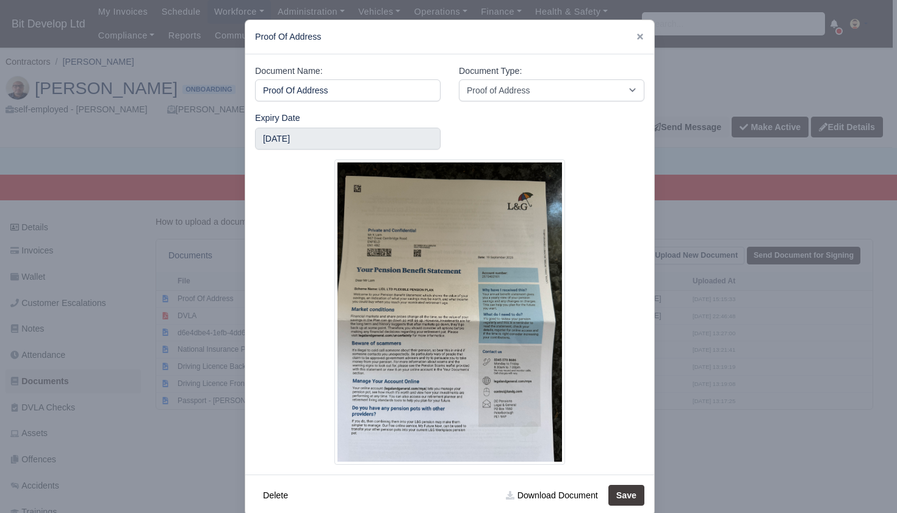
click at [150, 432] on div at bounding box center [448, 256] width 897 height 513
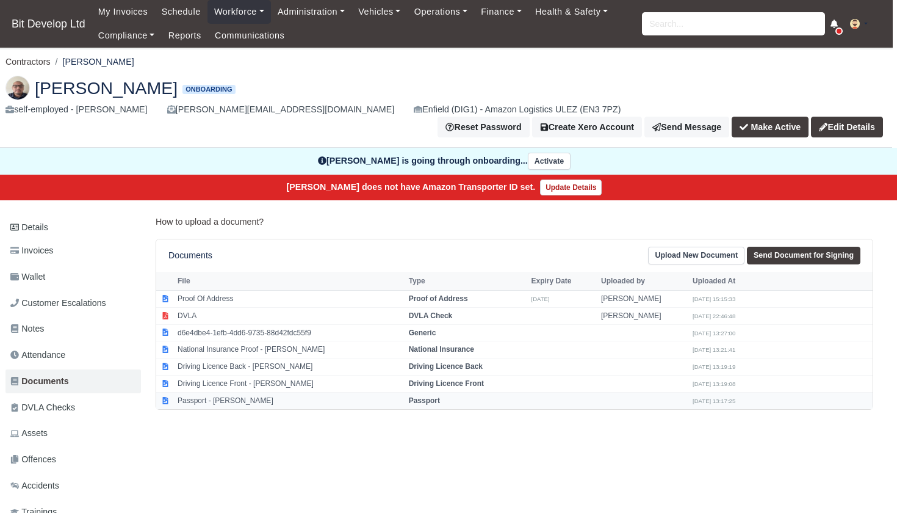
click at [220, 392] on td "Passport - [PERSON_NAME]" at bounding box center [290, 400] width 231 height 16
select select "passport"
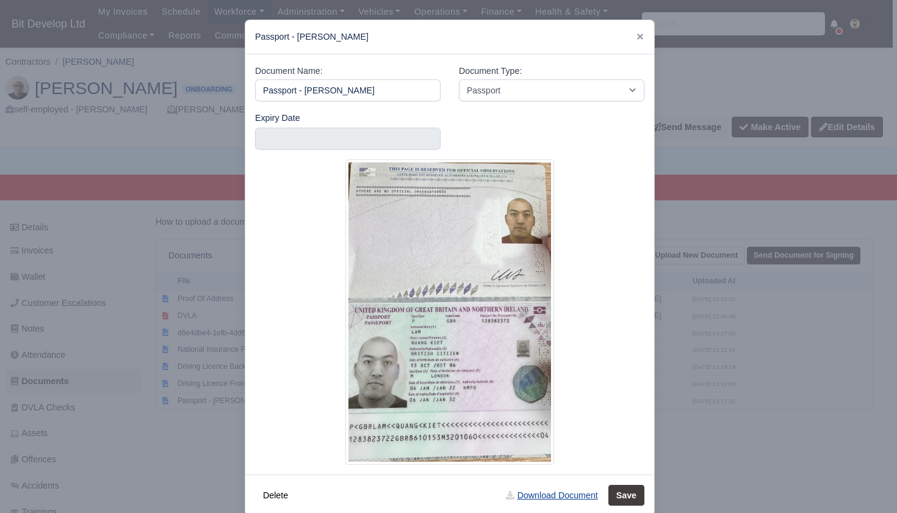
click at [545, 494] on link "Download Document" at bounding box center [551, 495] width 107 height 21
click at [641, 35] on icon at bounding box center [640, 37] width 6 height 6
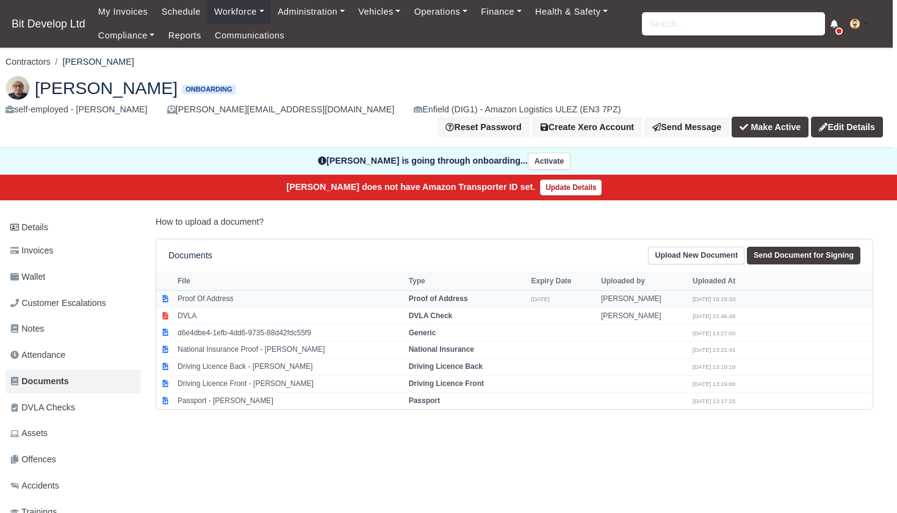
click at [236, 290] on td "Proof Of Address" at bounding box center [290, 298] width 231 height 17
select select "proof-of-address"
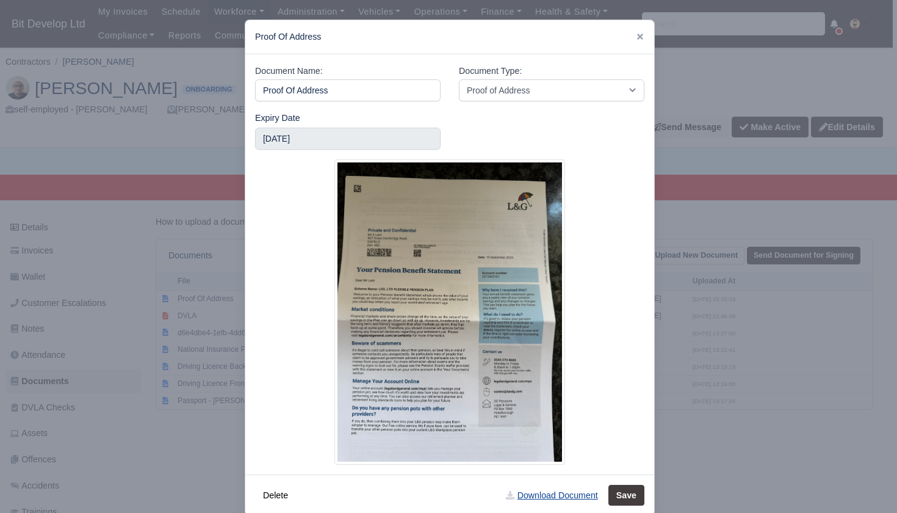
click at [535, 495] on link "Download Document" at bounding box center [551, 495] width 107 height 21
click at [640, 36] on icon at bounding box center [640, 37] width 6 height 6
